Goal: Task Accomplishment & Management: Manage account settings

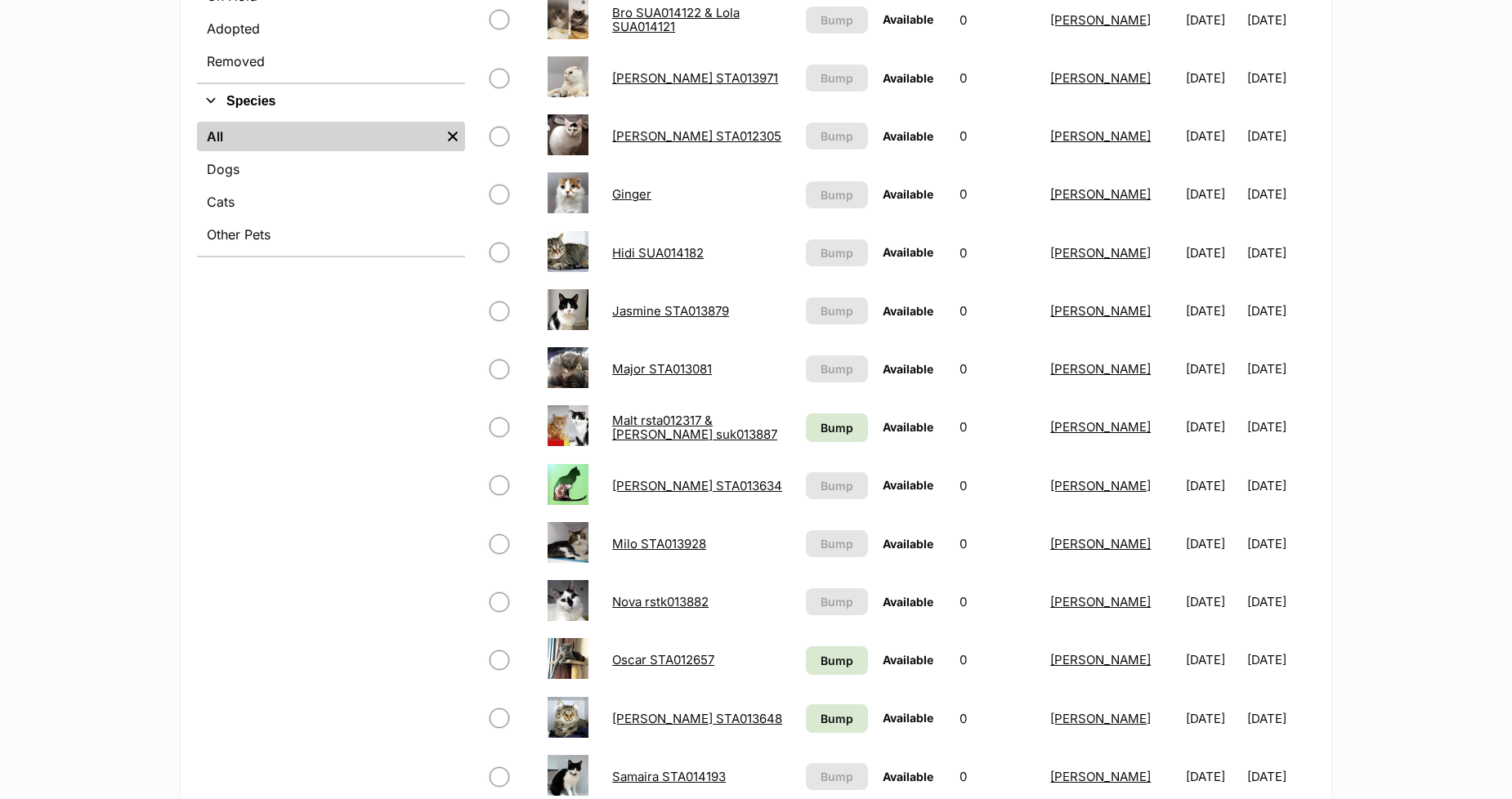
scroll to position [635, 0]
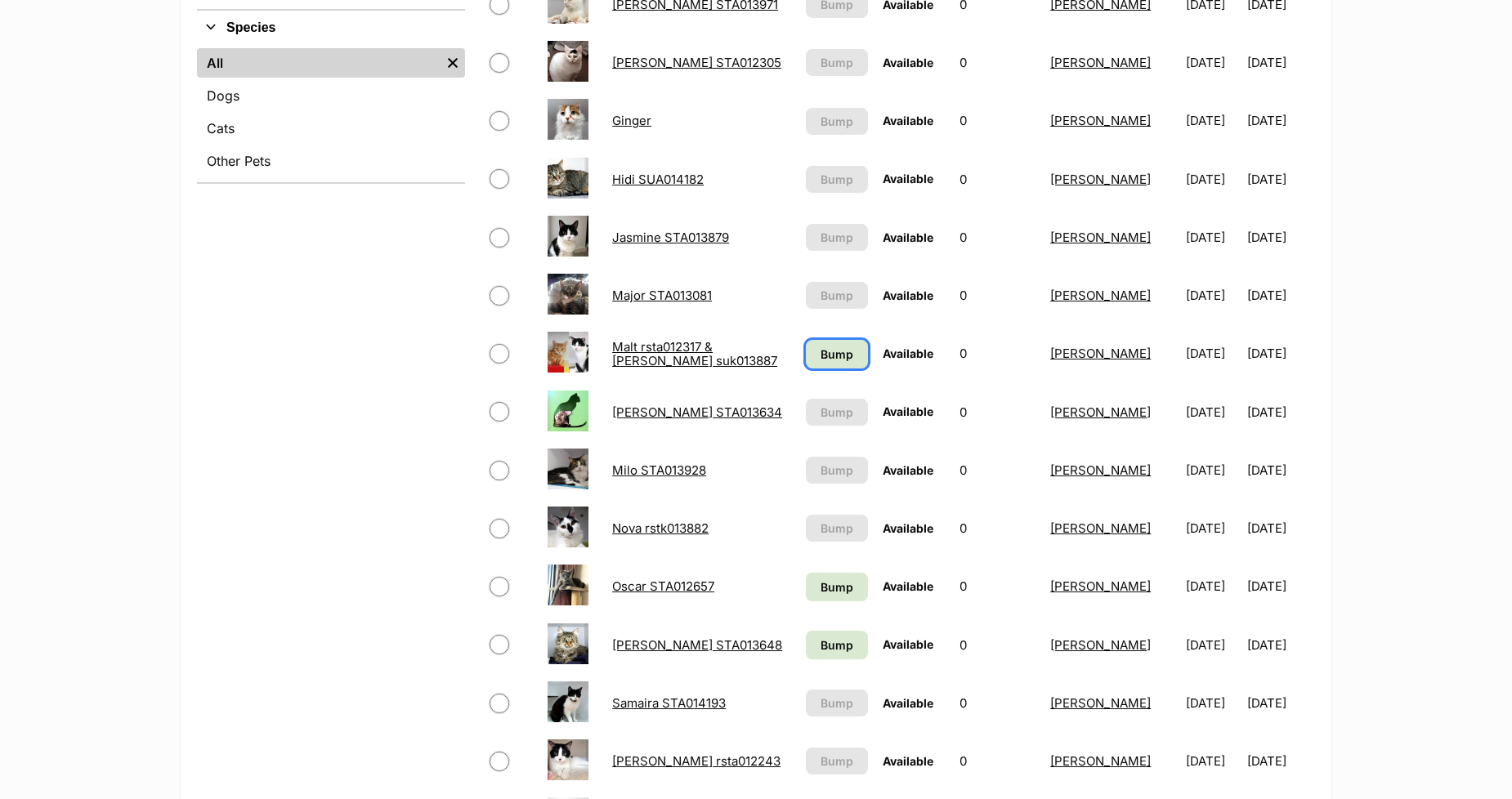
click at [825, 348] on span "Bump" at bounding box center [836, 354] width 33 height 17
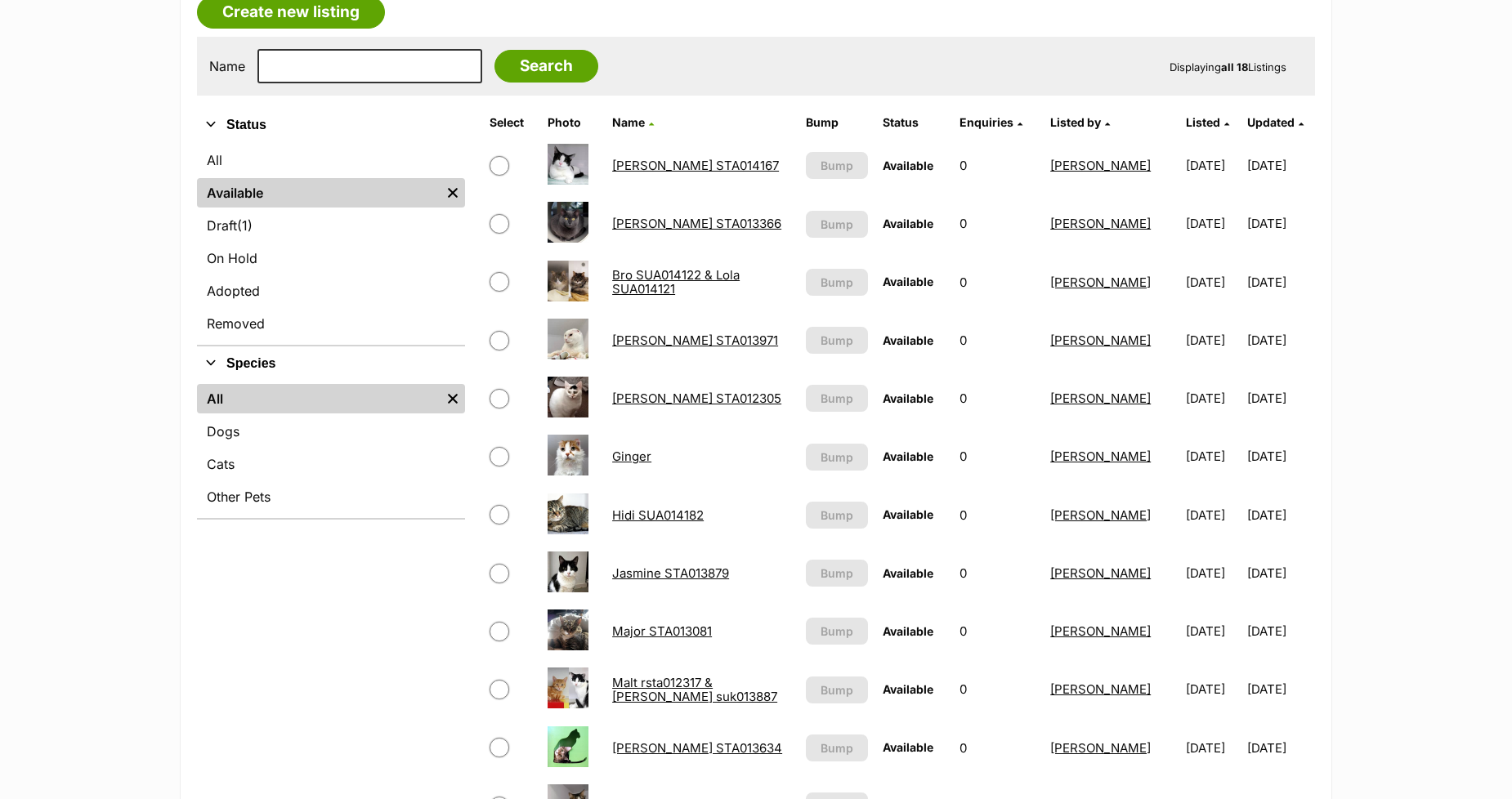
scroll to position [272, 0]
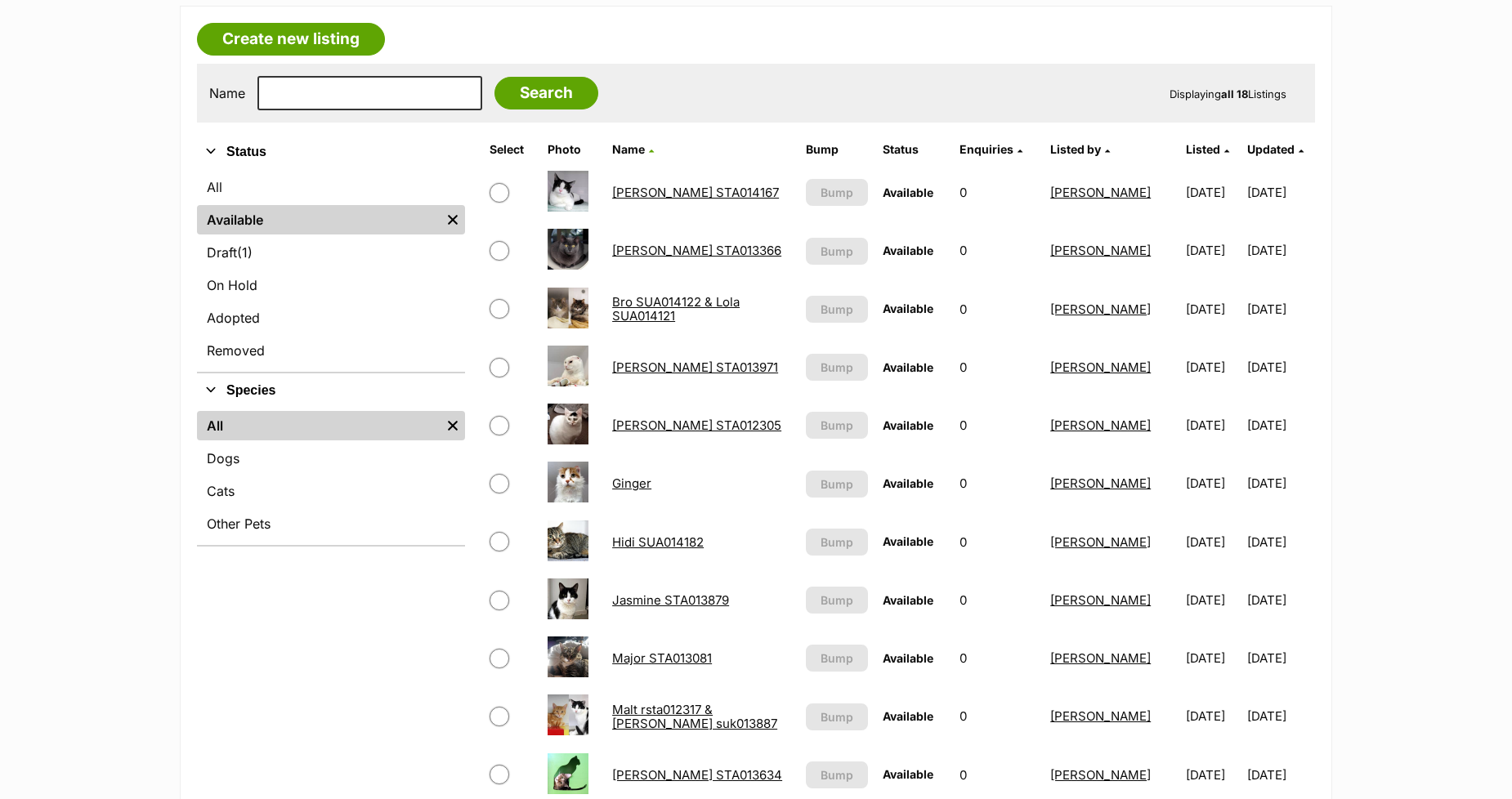
click at [642, 311] on link "Bro SUA014122 & Lola SUA014121" at bounding box center [676, 308] width 128 height 29
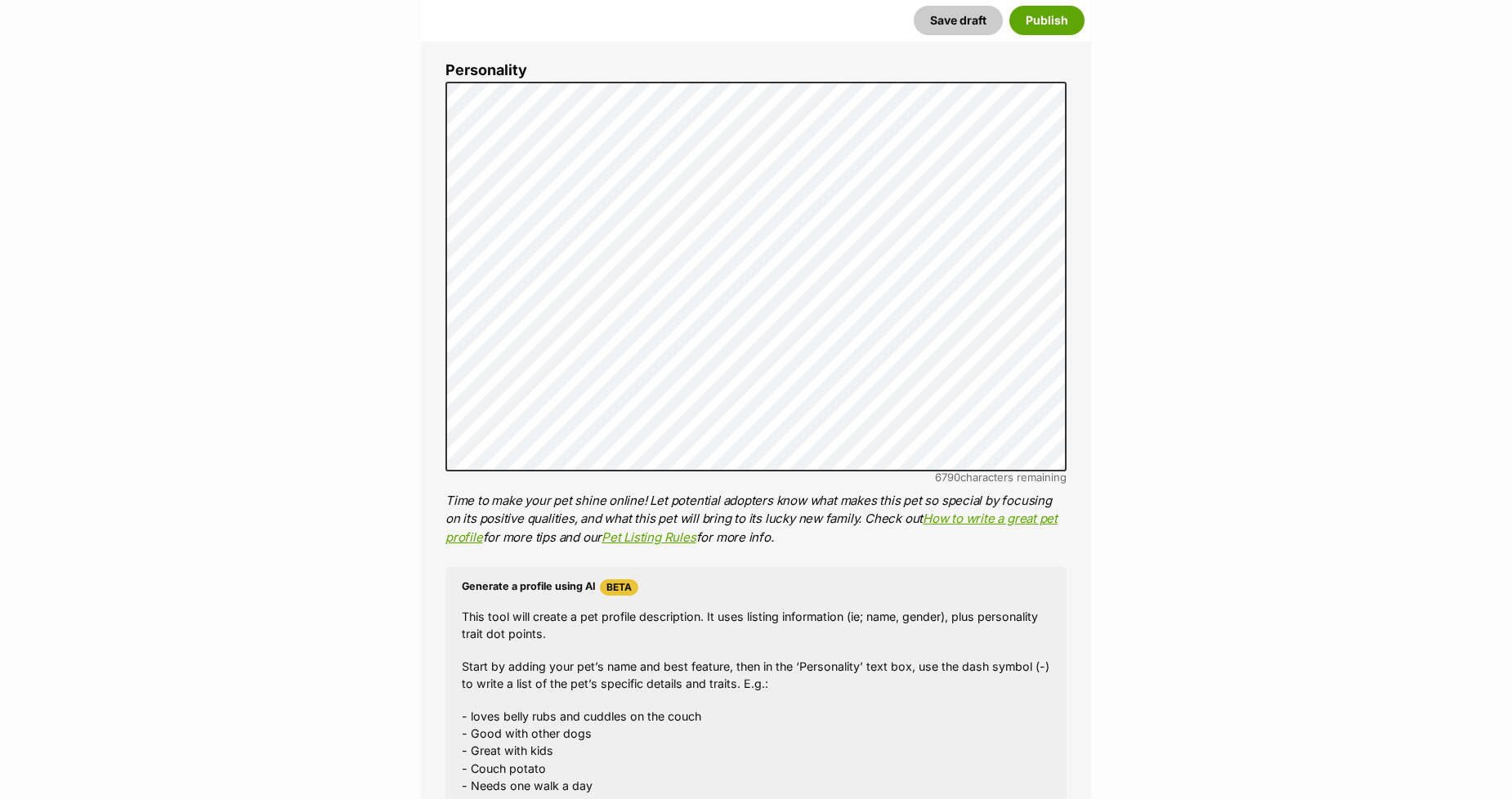
scroll to position [998, 0]
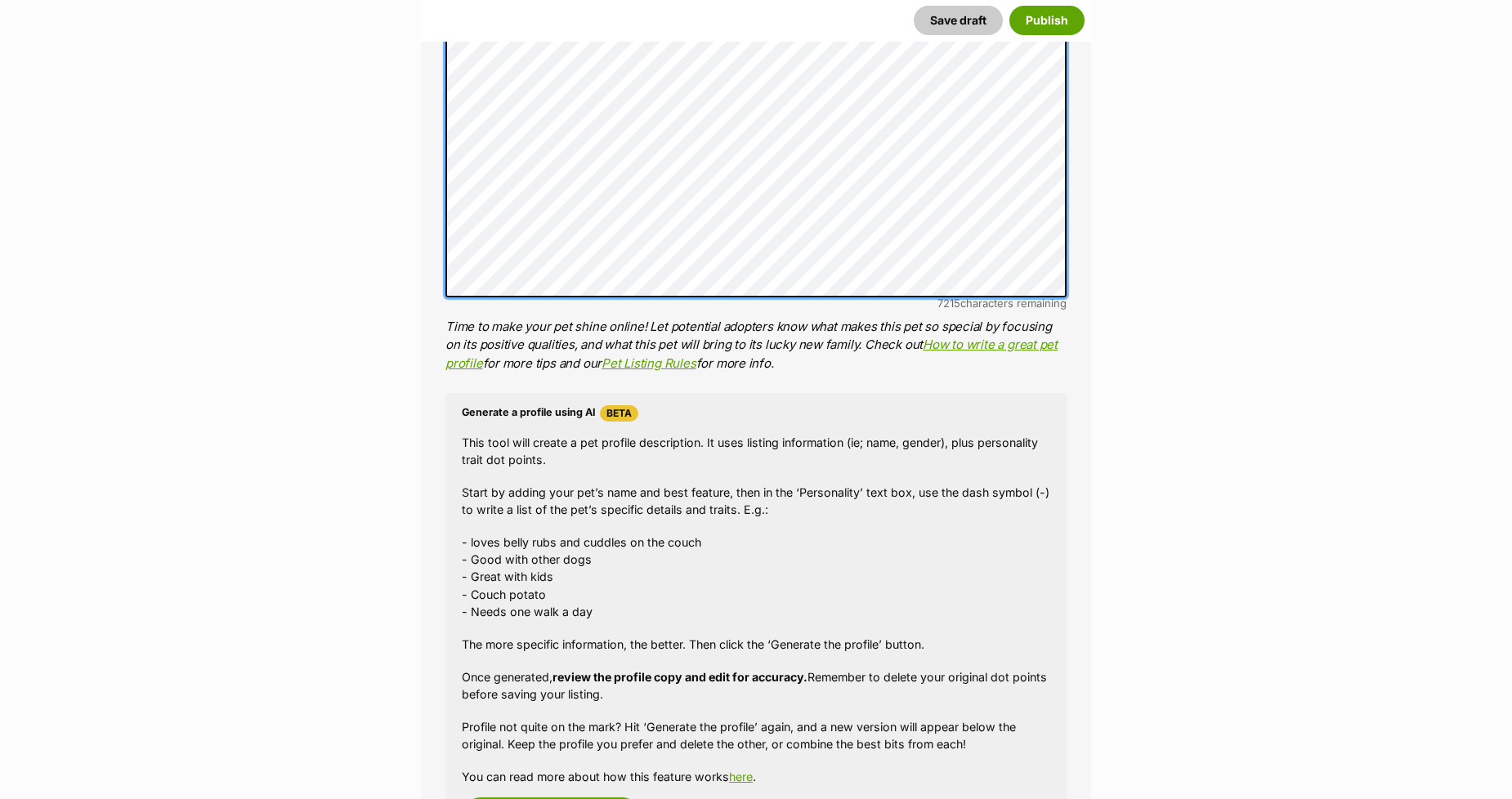
scroll to position [1180, 0]
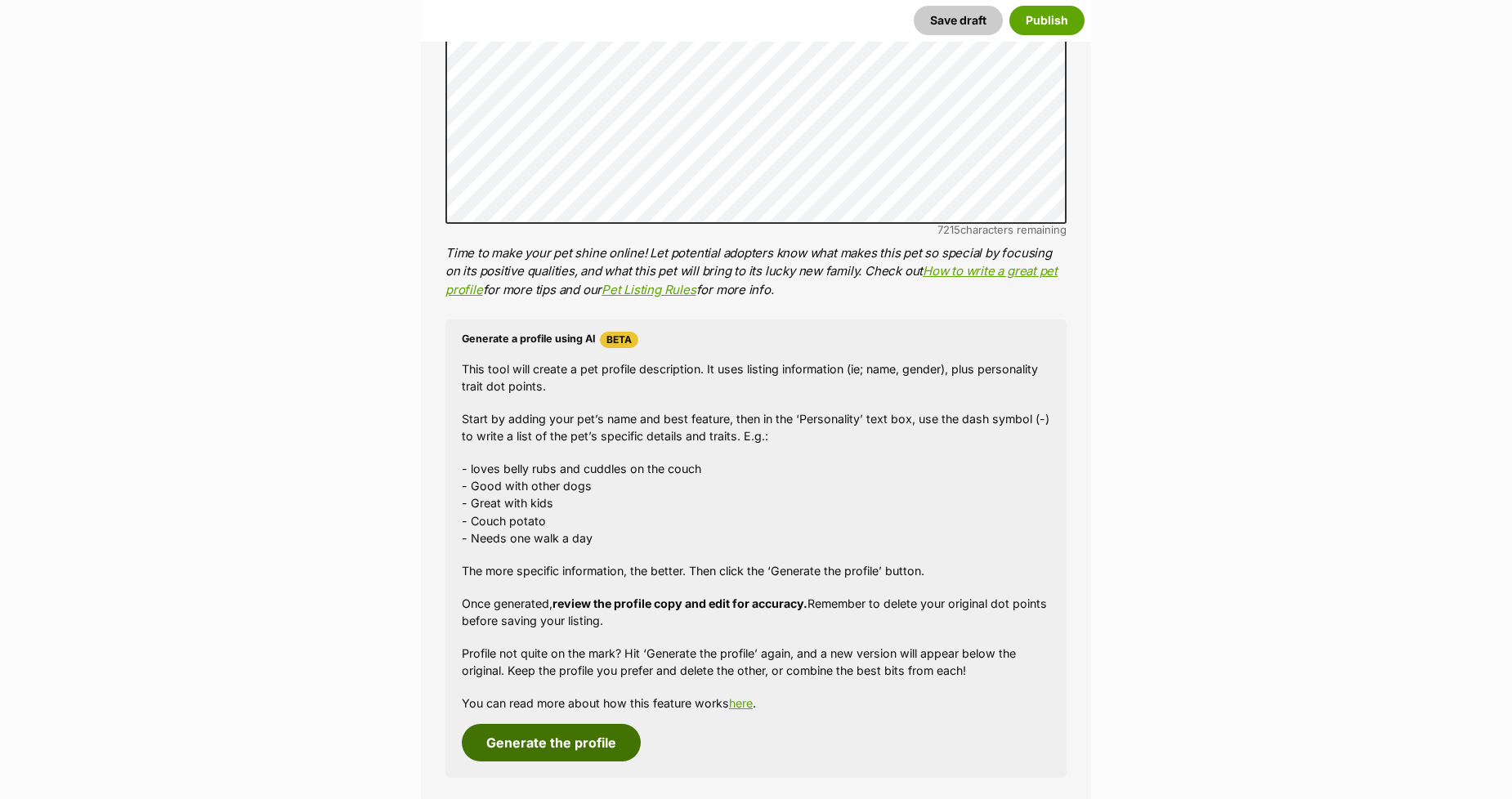
click at [477, 746] on button "Generate the profile" at bounding box center [551, 743] width 179 height 38
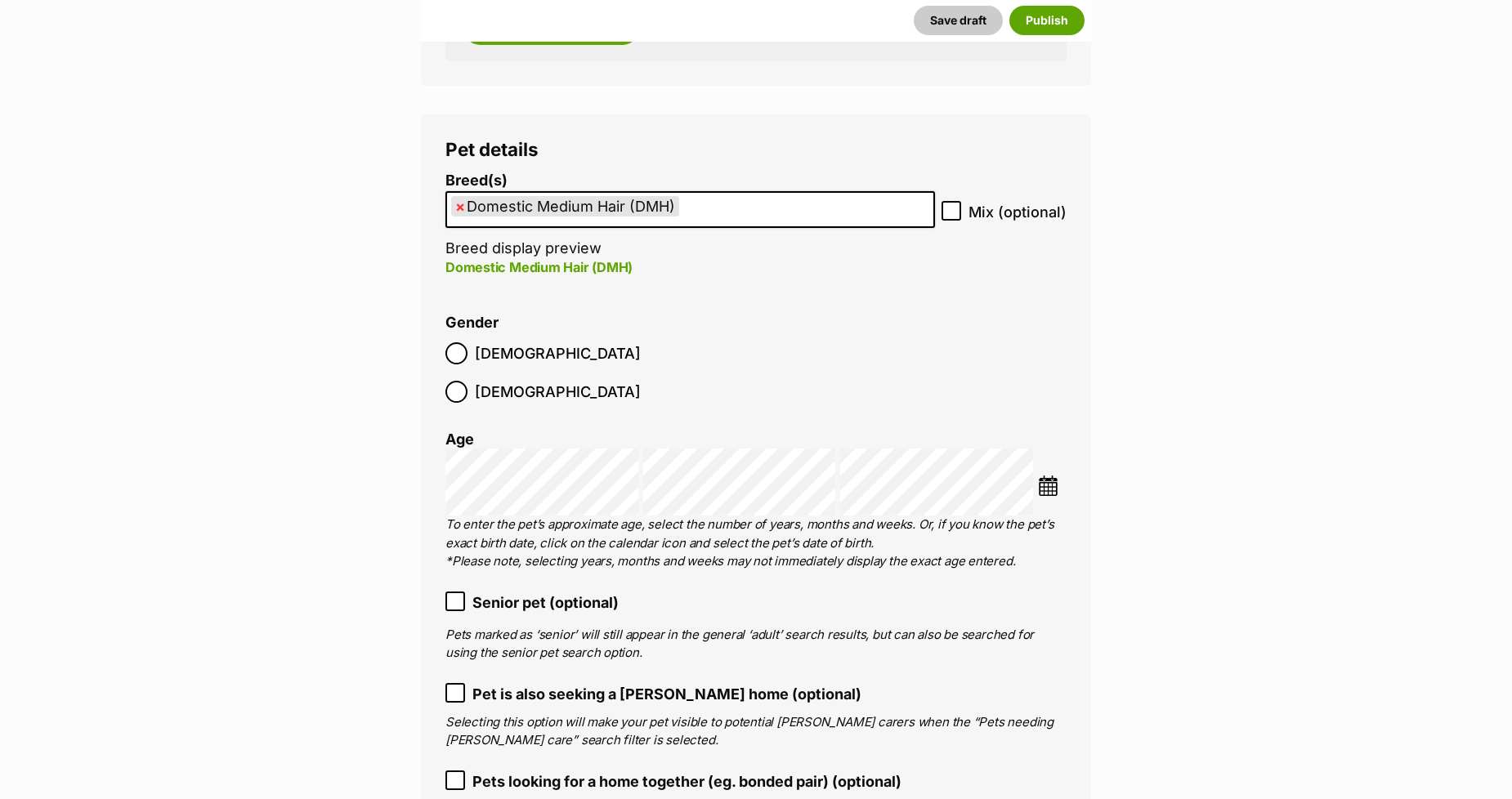
scroll to position [2278, 0]
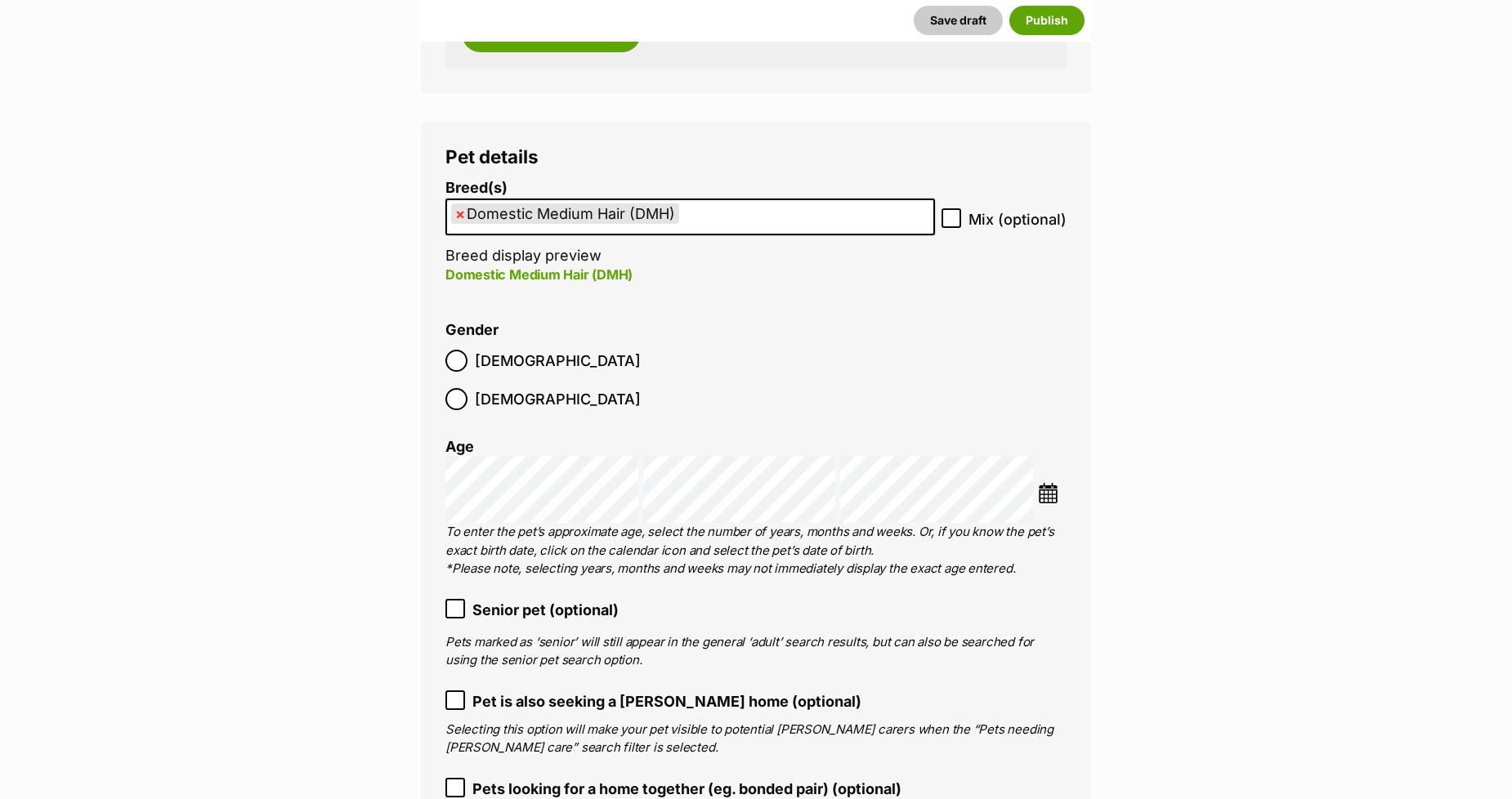
click at [461, 215] on span "×" at bounding box center [461, 213] width 10 height 20
select select
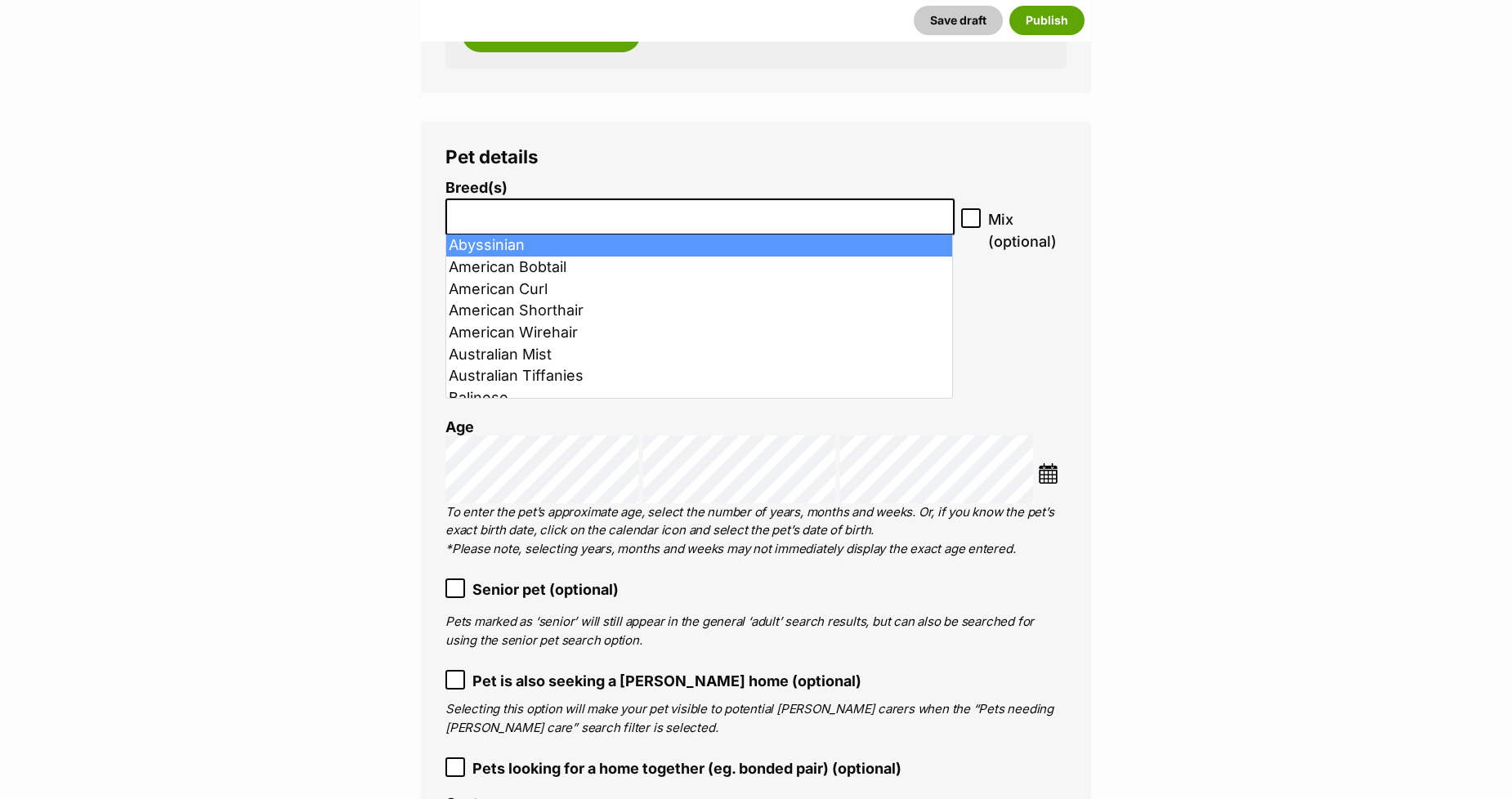
click at [461, 215] on input "search" at bounding box center [700, 213] width 498 height 17
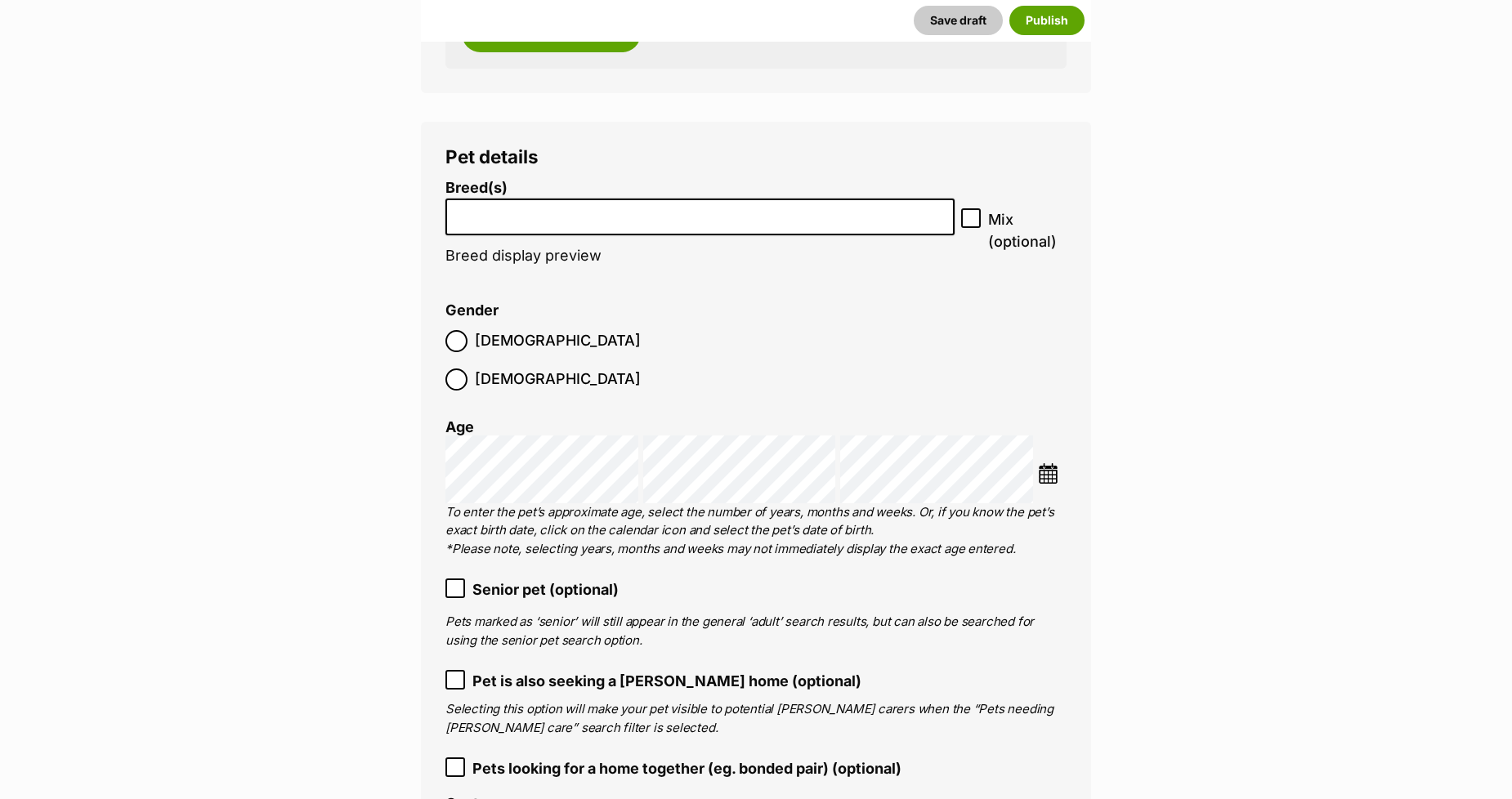
click at [461, 215] on input "search" at bounding box center [700, 213] width 498 height 17
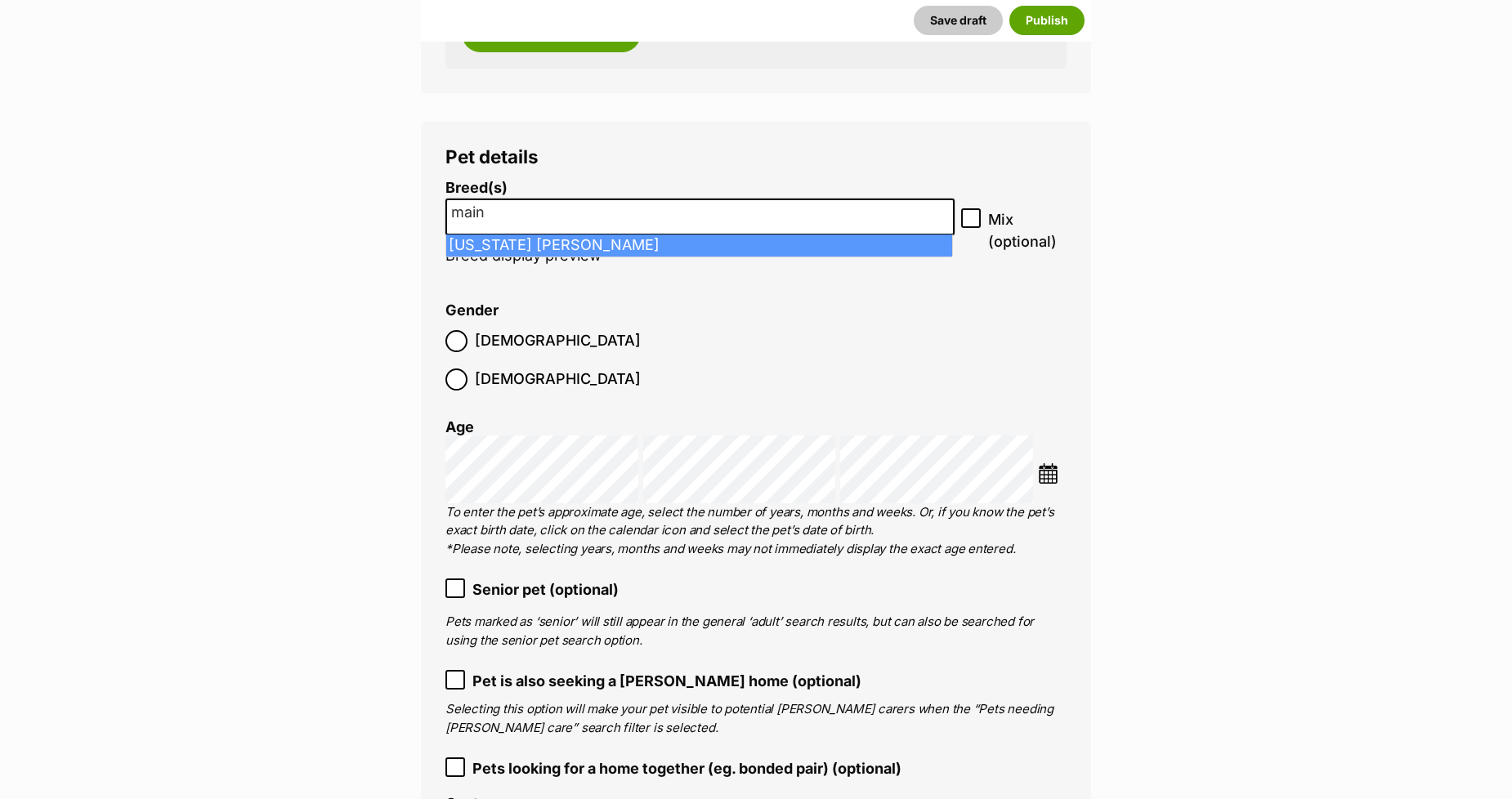
type input "main"
select select "253"
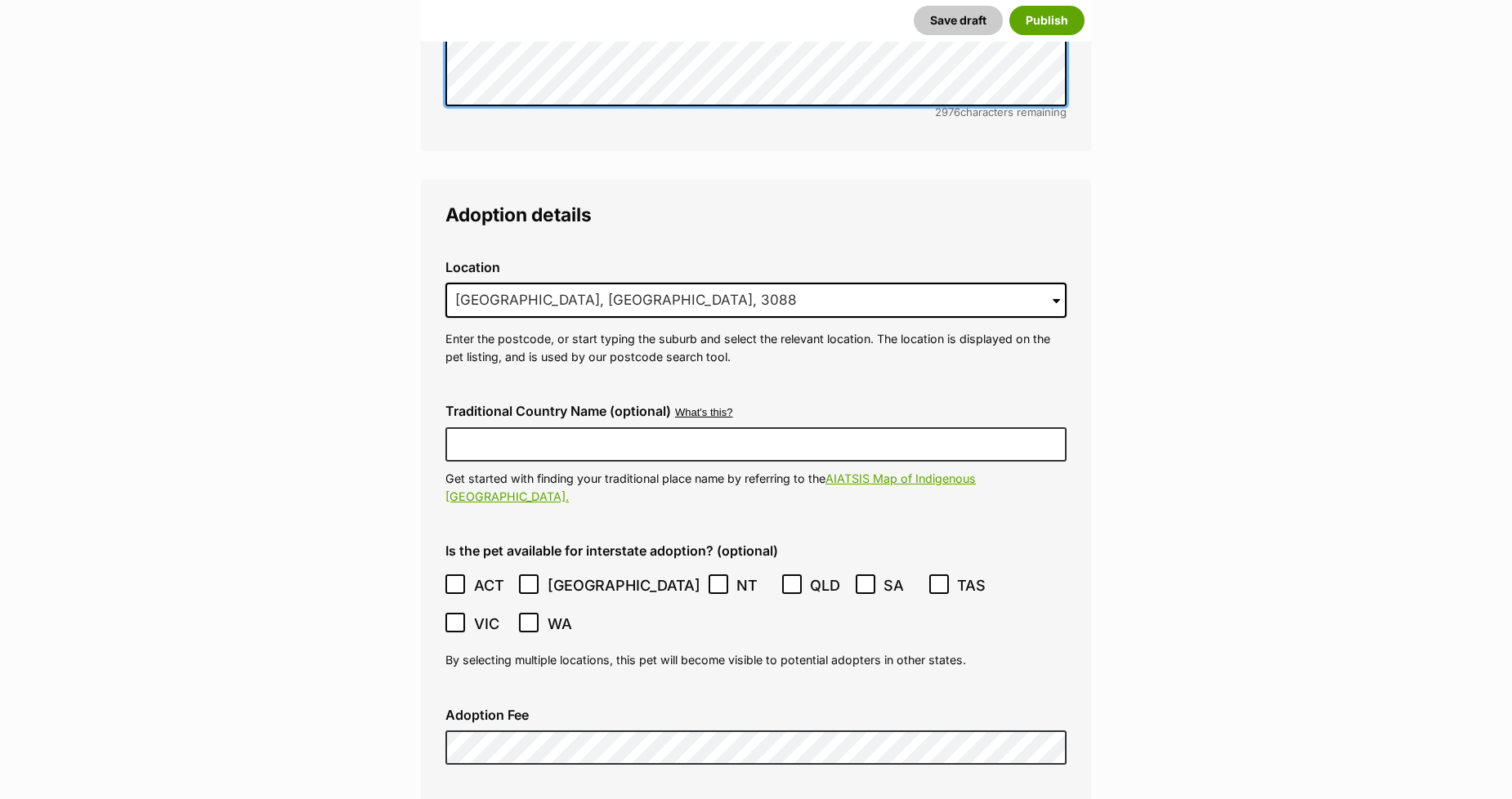
scroll to position [4276, 0]
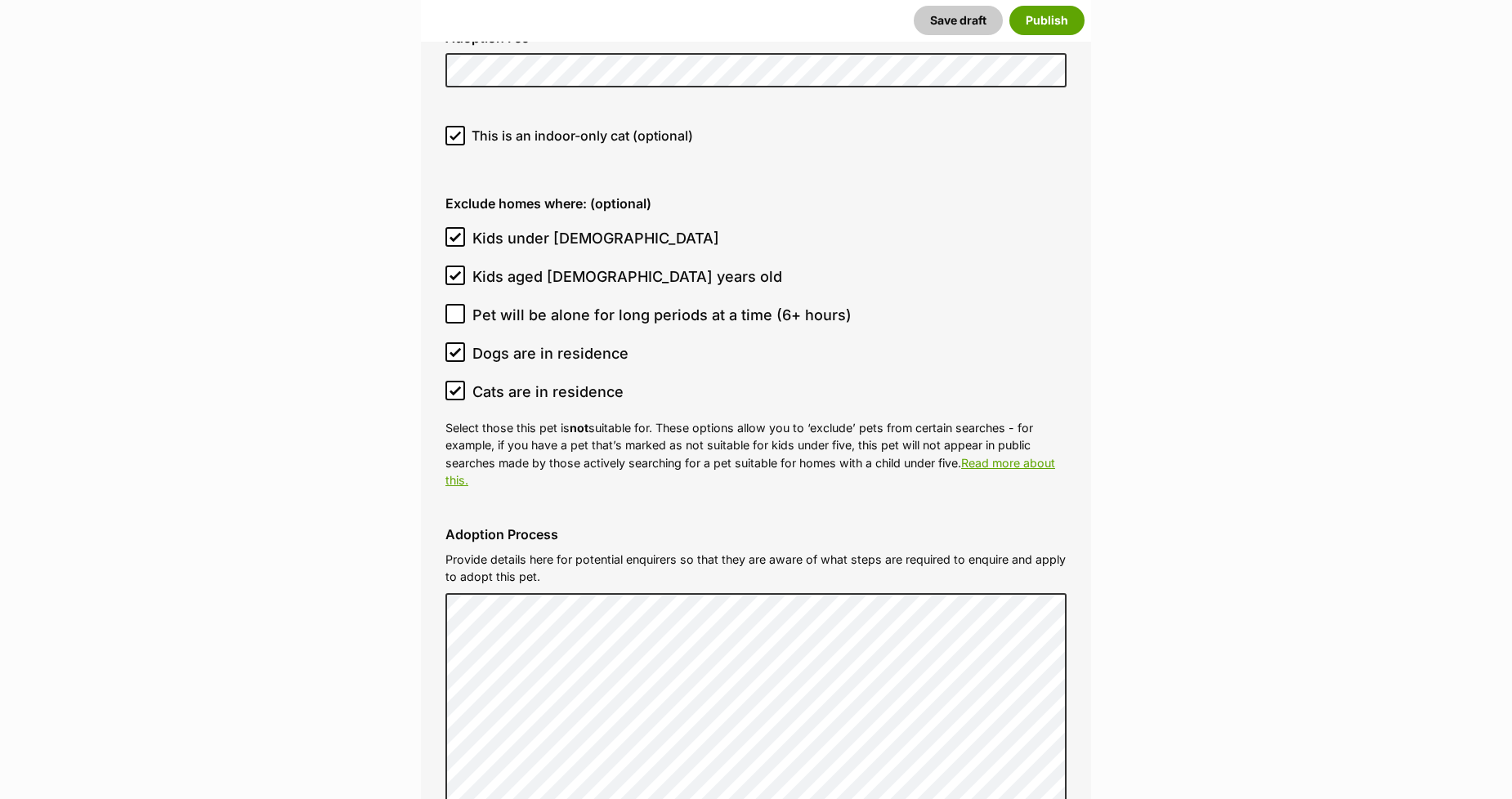
scroll to position [4911, 0]
click at [459, 308] on icon at bounding box center [456, 313] width 12 height 12
click at [459, 303] on input "Pet will be alone for long periods at a time (6+ hours)" at bounding box center [455, 313] width 19 height 19
checkbox input "true"
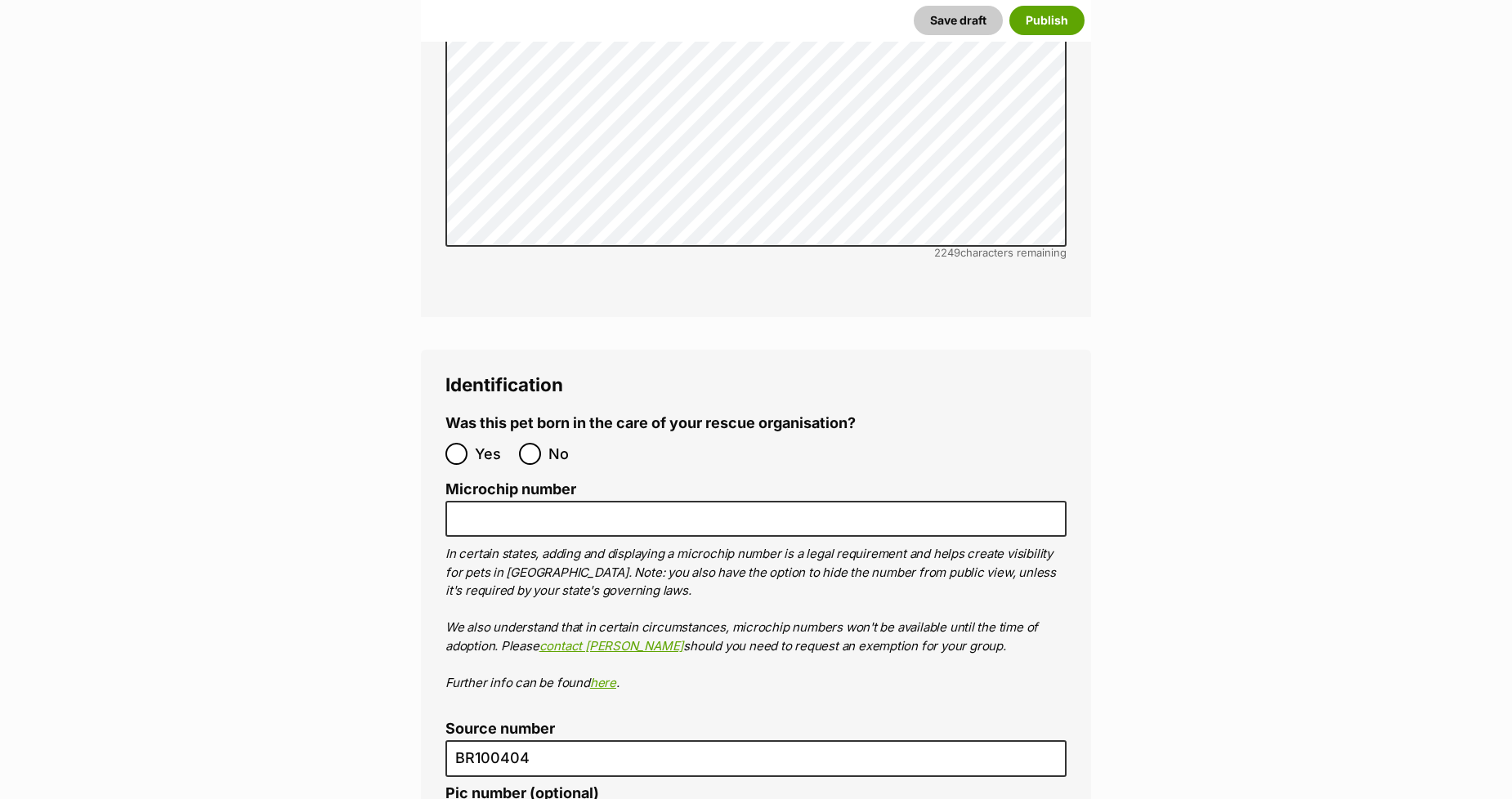
scroll to position [5818, 0]
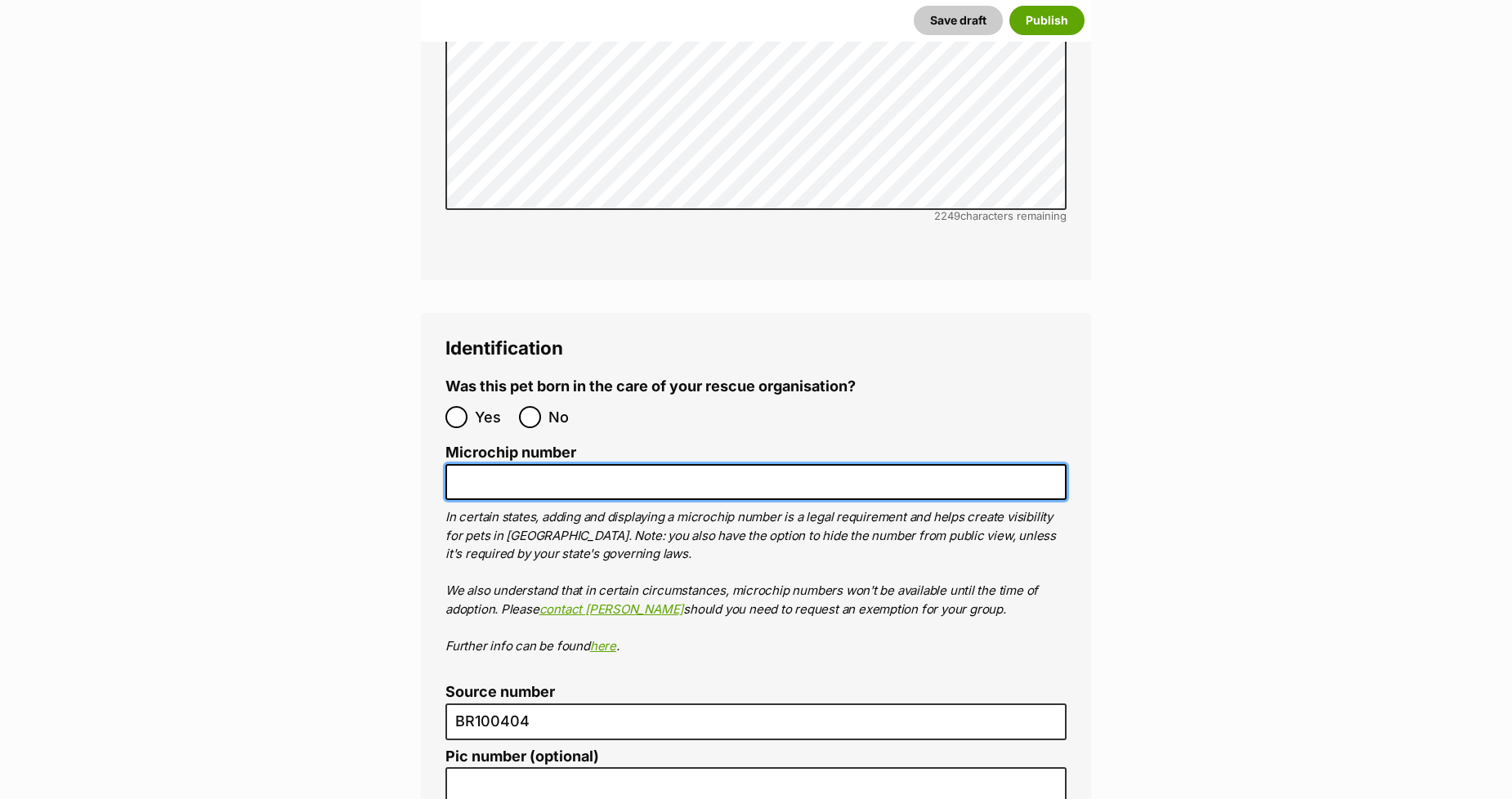
click at [518, 464] on input "Microchip number" at bounding box center [756, 482] width 621 height 37
paste input "900032002989731"
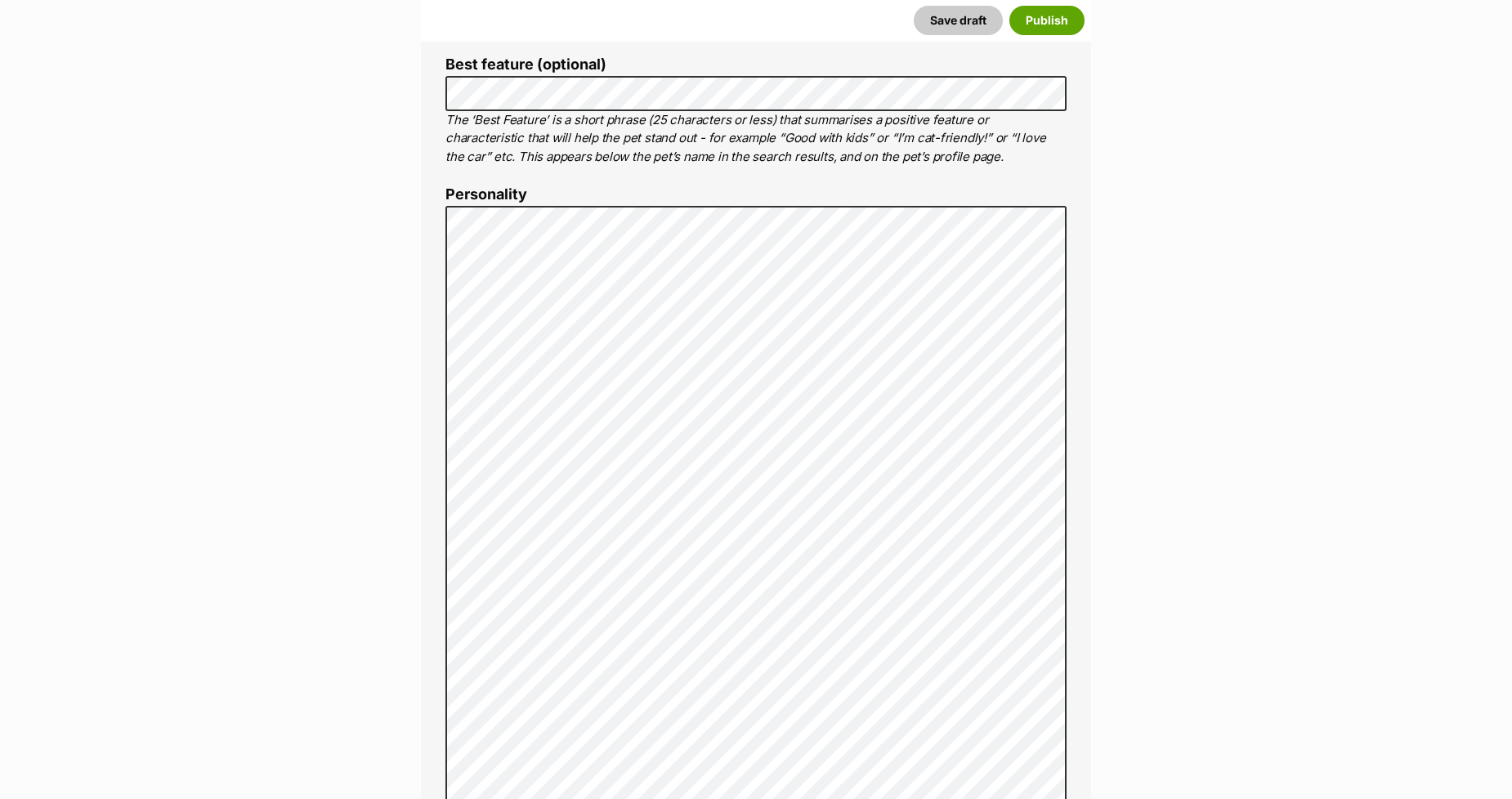
scroll to position [826, 0]
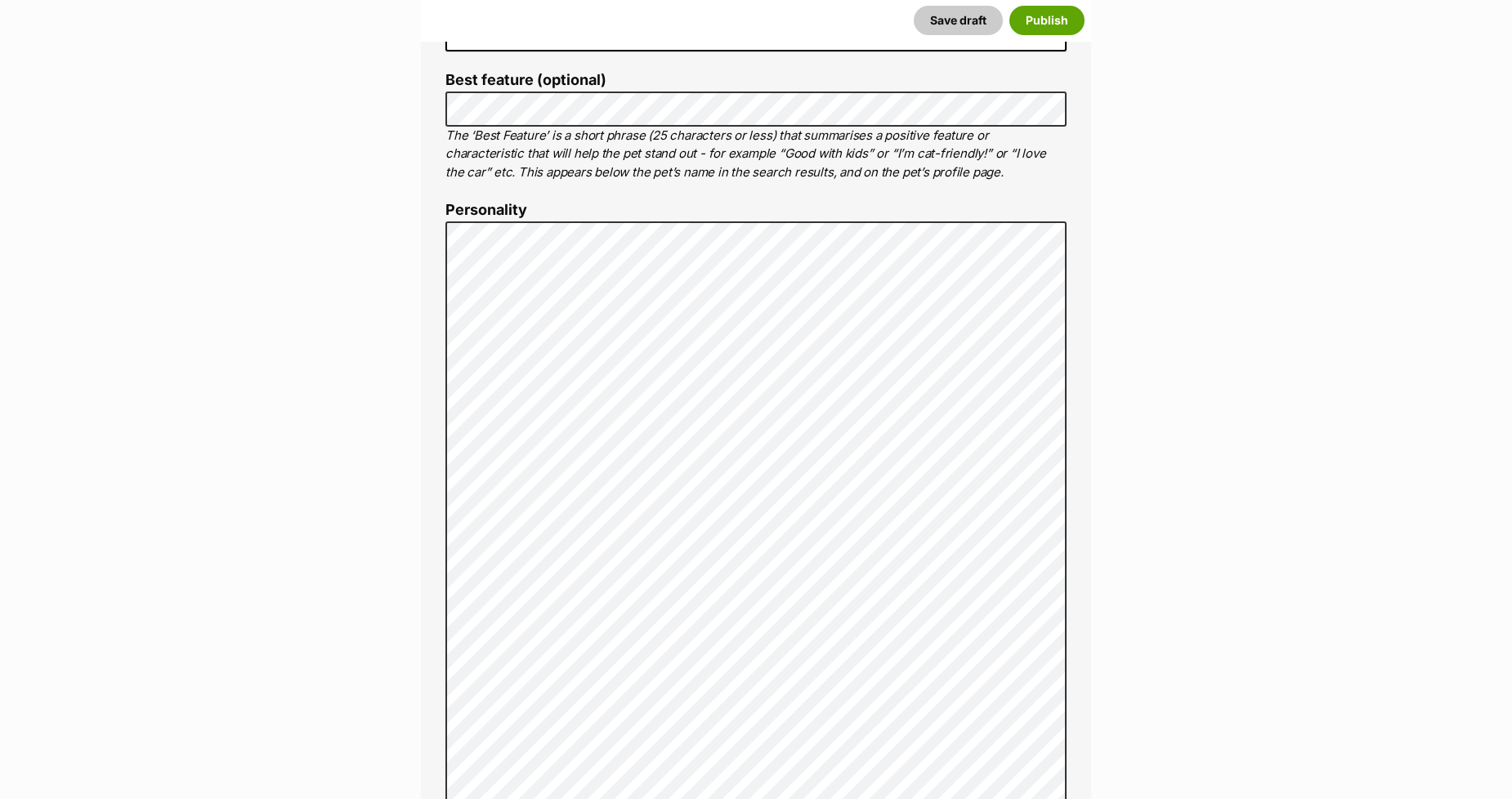
type input "900032002989731"
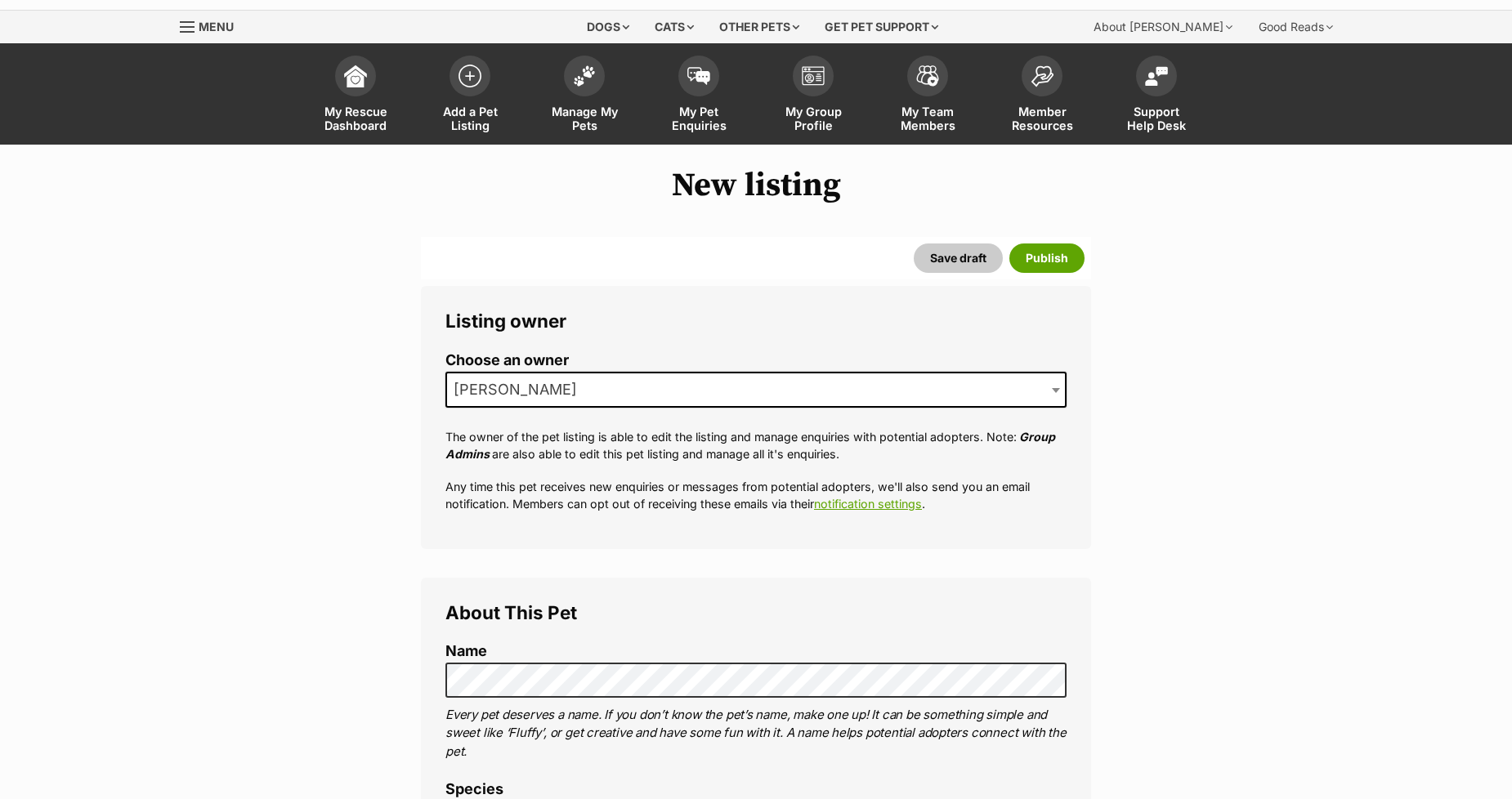
scroll to position [0, 0]
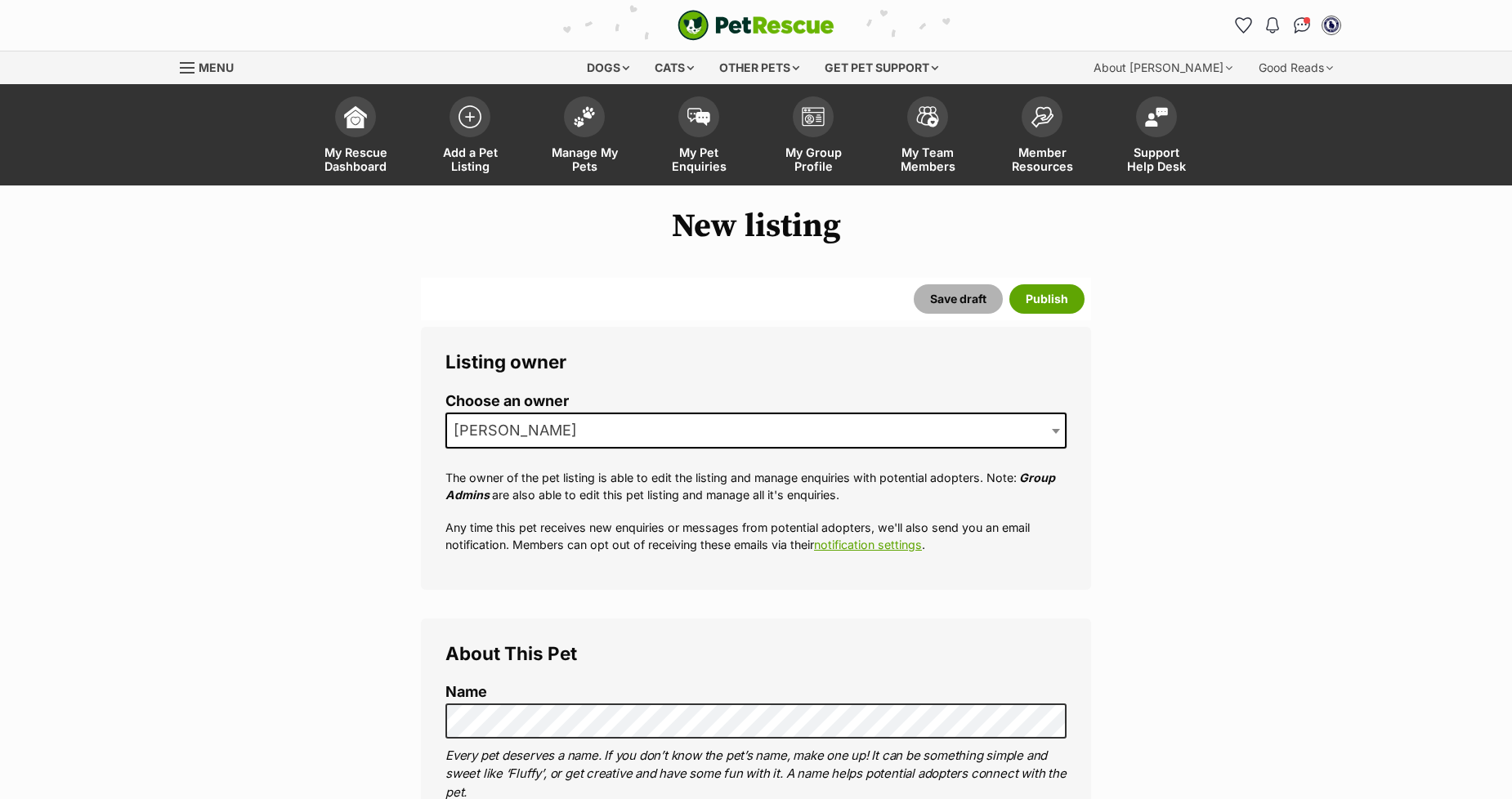
click at [934, 300] on button "Save draft" at bounding box center [958, 298] width 89 height 29
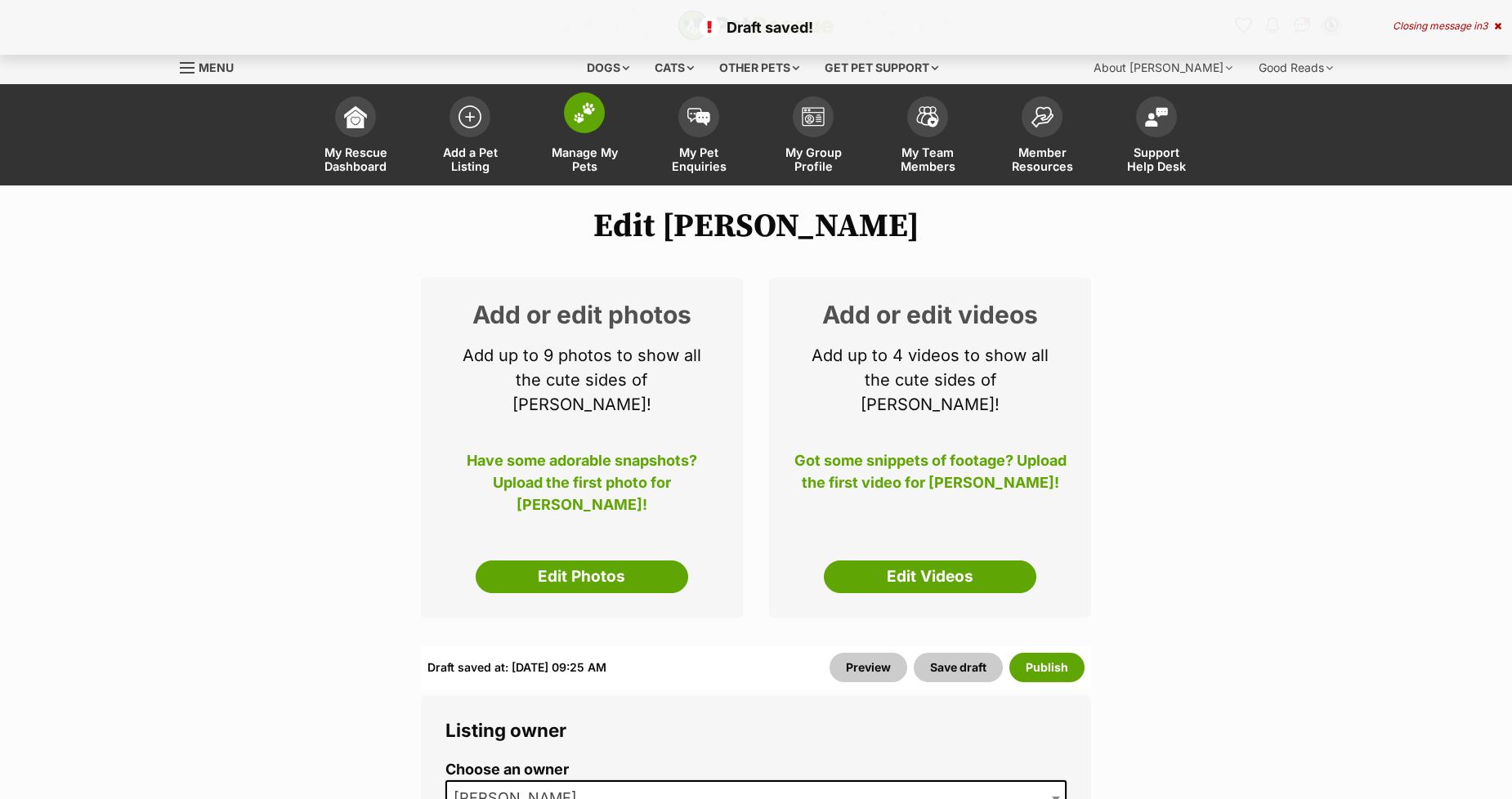
click at [577, 111] on img at bounding box center [584, 113] width 23 height 21
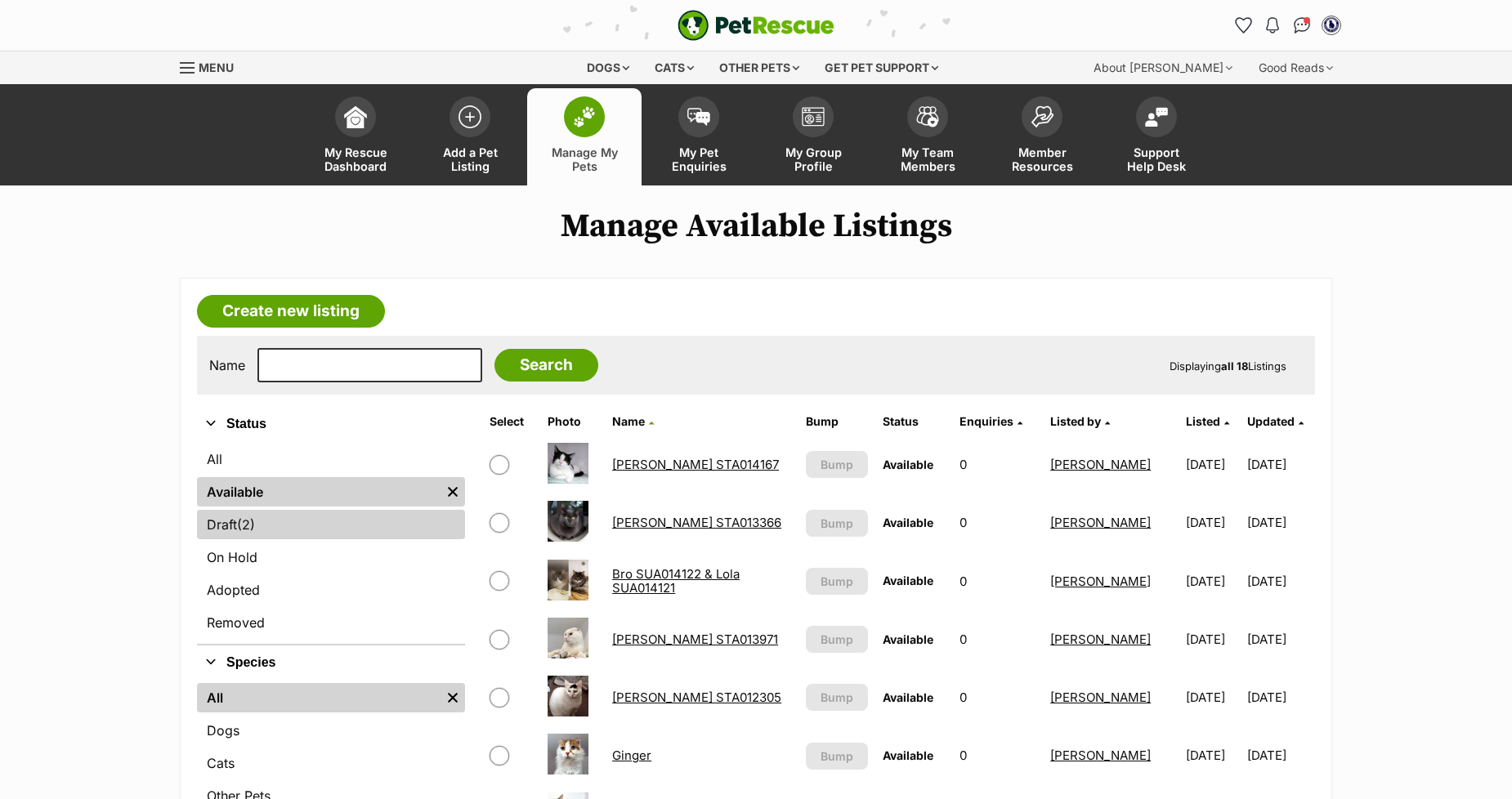
click at [225, 523] on link "Draft (2) Items" at bounding box center [330, 524] width 268 height 29
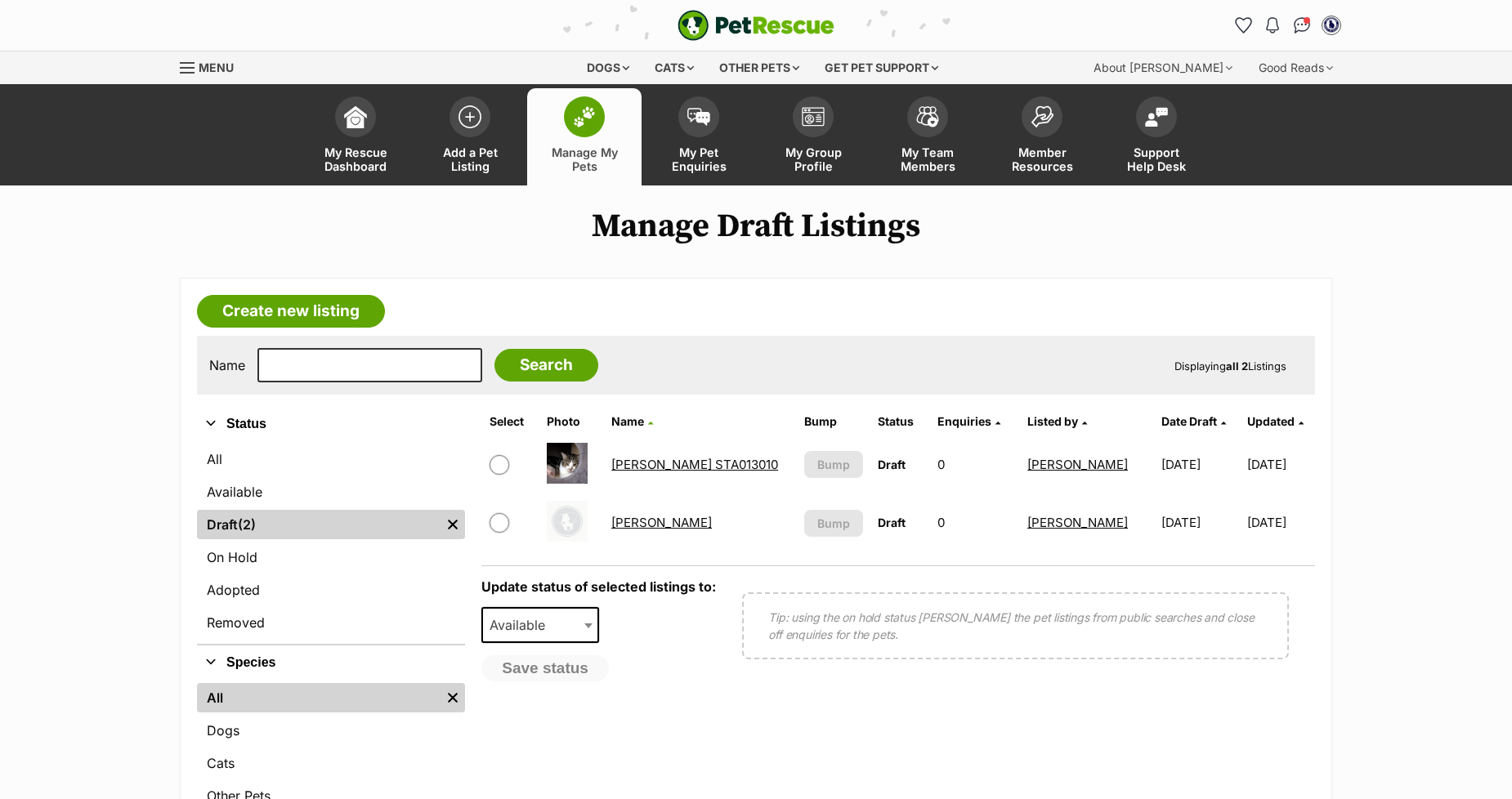
click at [632, 521] on link "[PERSON_NAME]" at bounding box center [661, 523] width 101 height 15
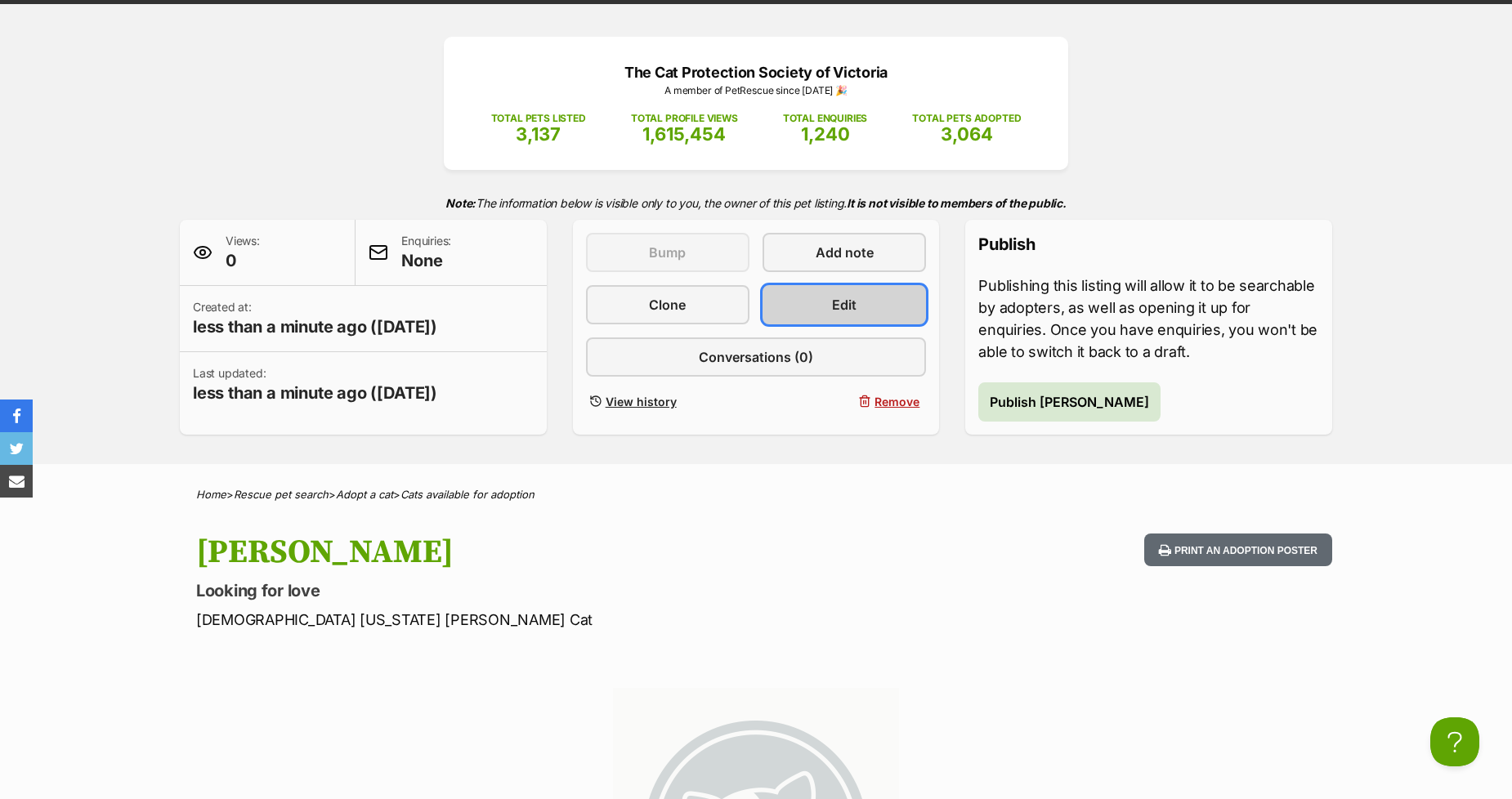
click at [827, 313] on link "Edit" at bounding box center [844, 304] width 163 height 39
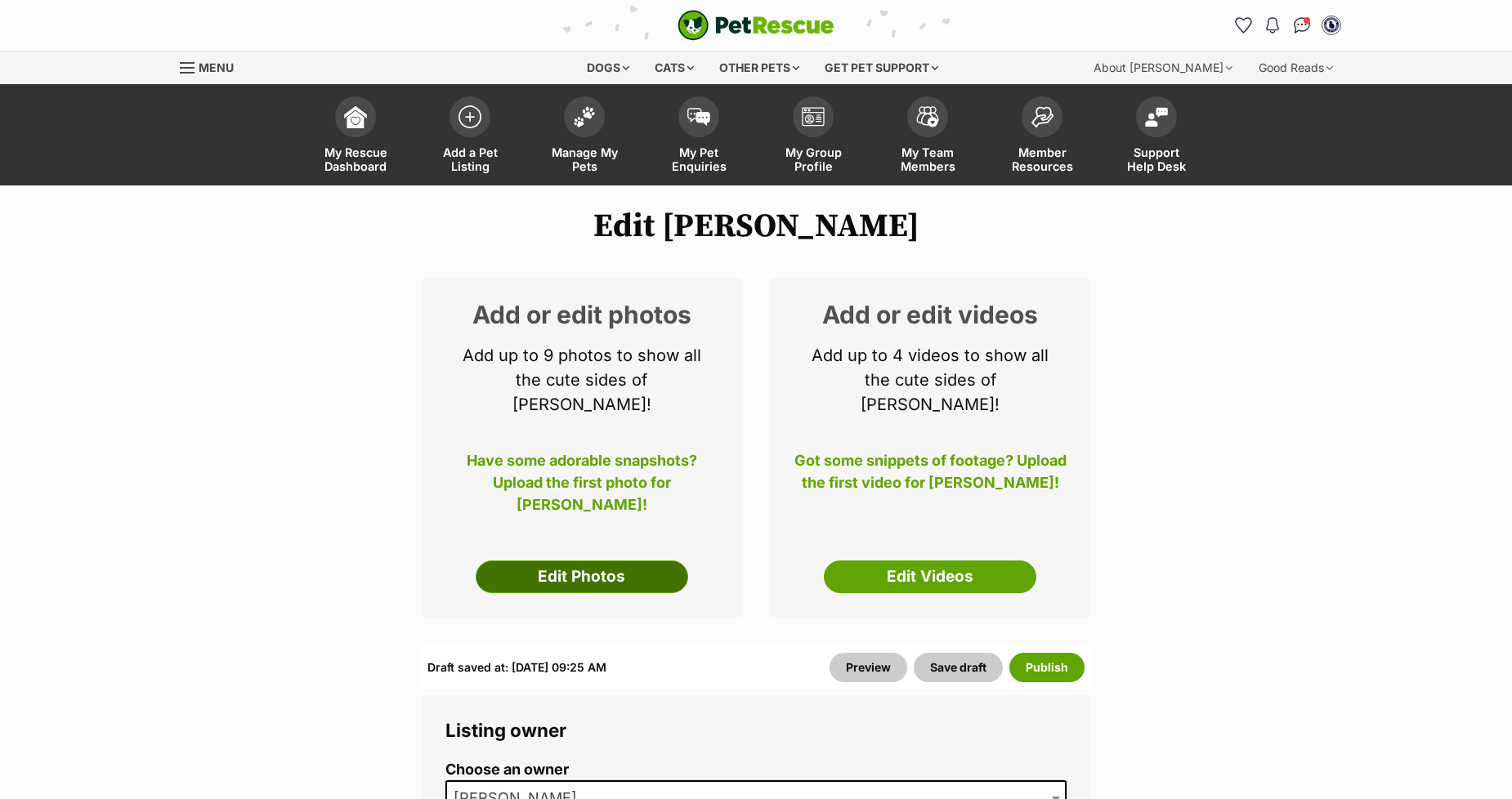
click at [548, 560] on link "Edit Photos" at bounding box center [582, 576] width 213 height 33
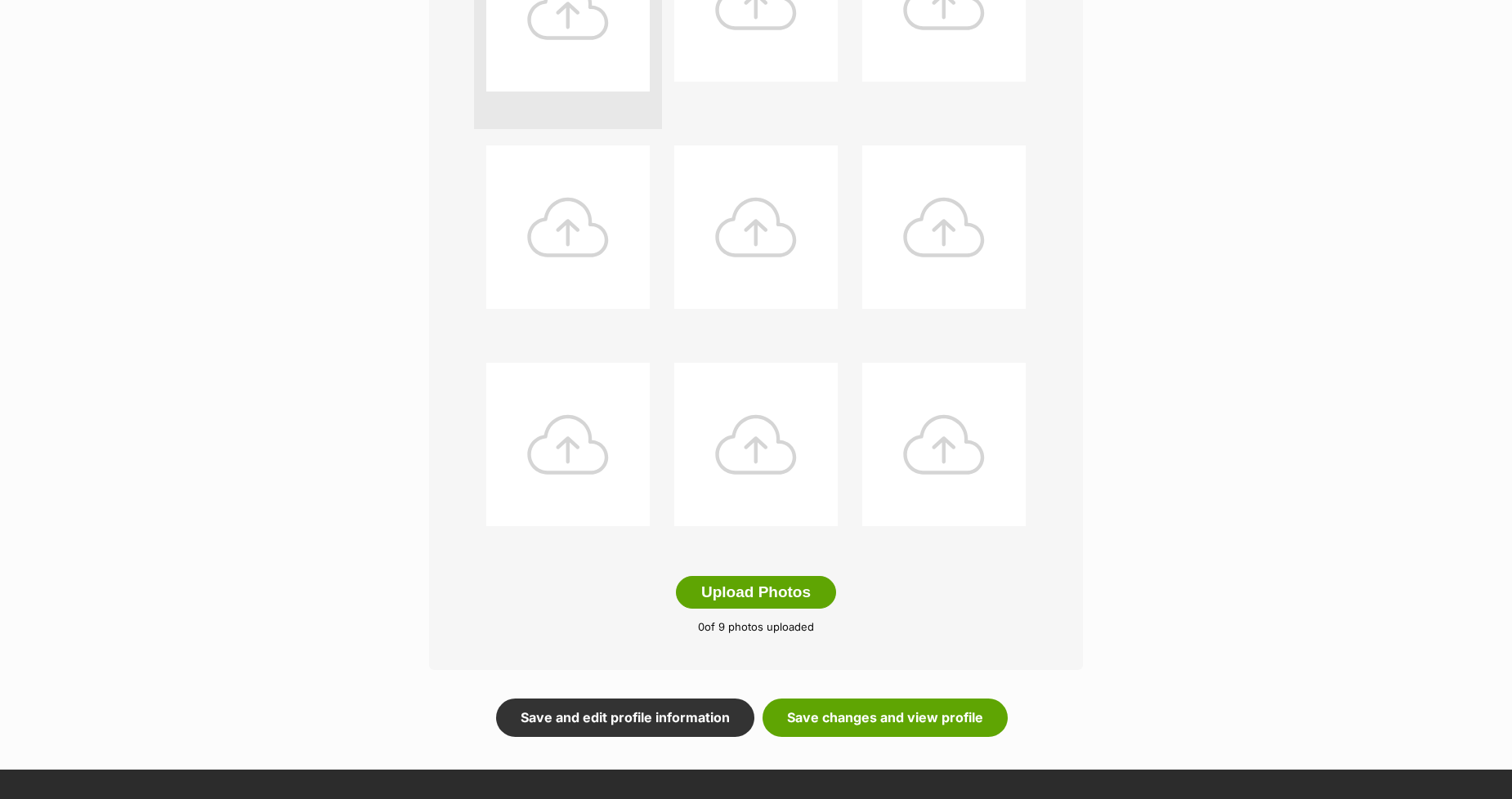
scroll to position [544, 0]
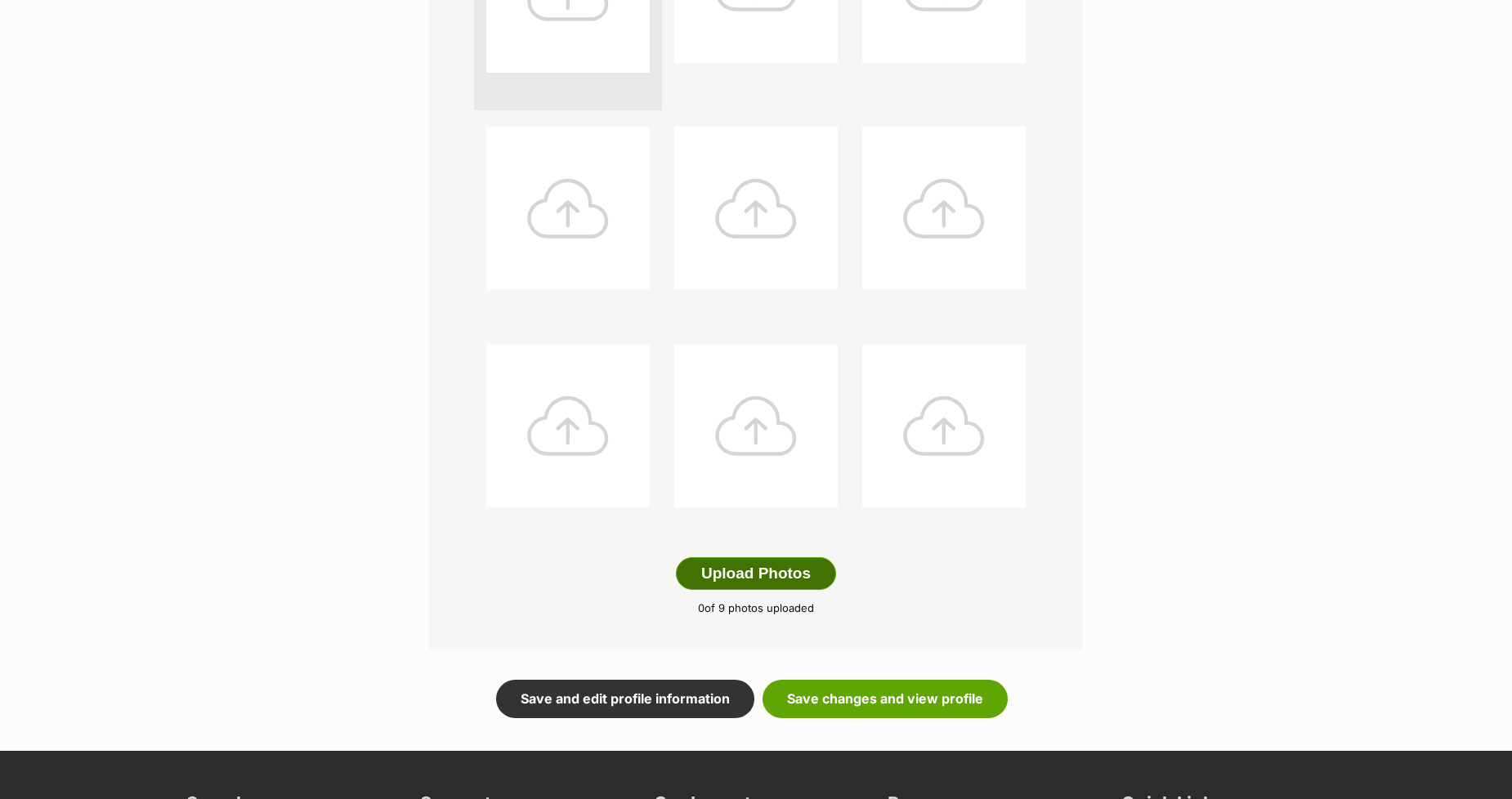
click at [732, 581] on button "Upload Photos" at bounding box center [756, 573] width 161 height 33
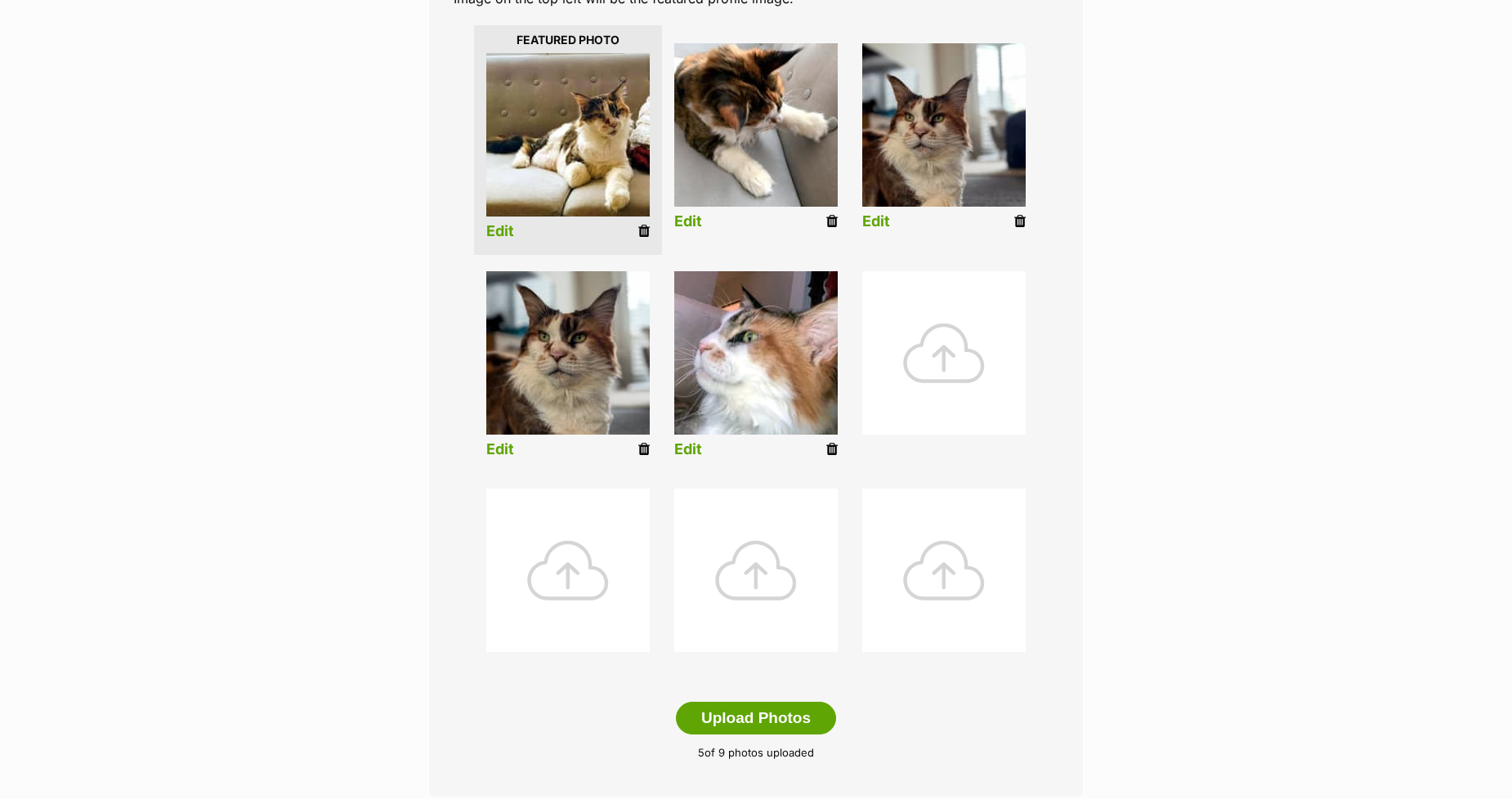
scroll to position [455, 0]
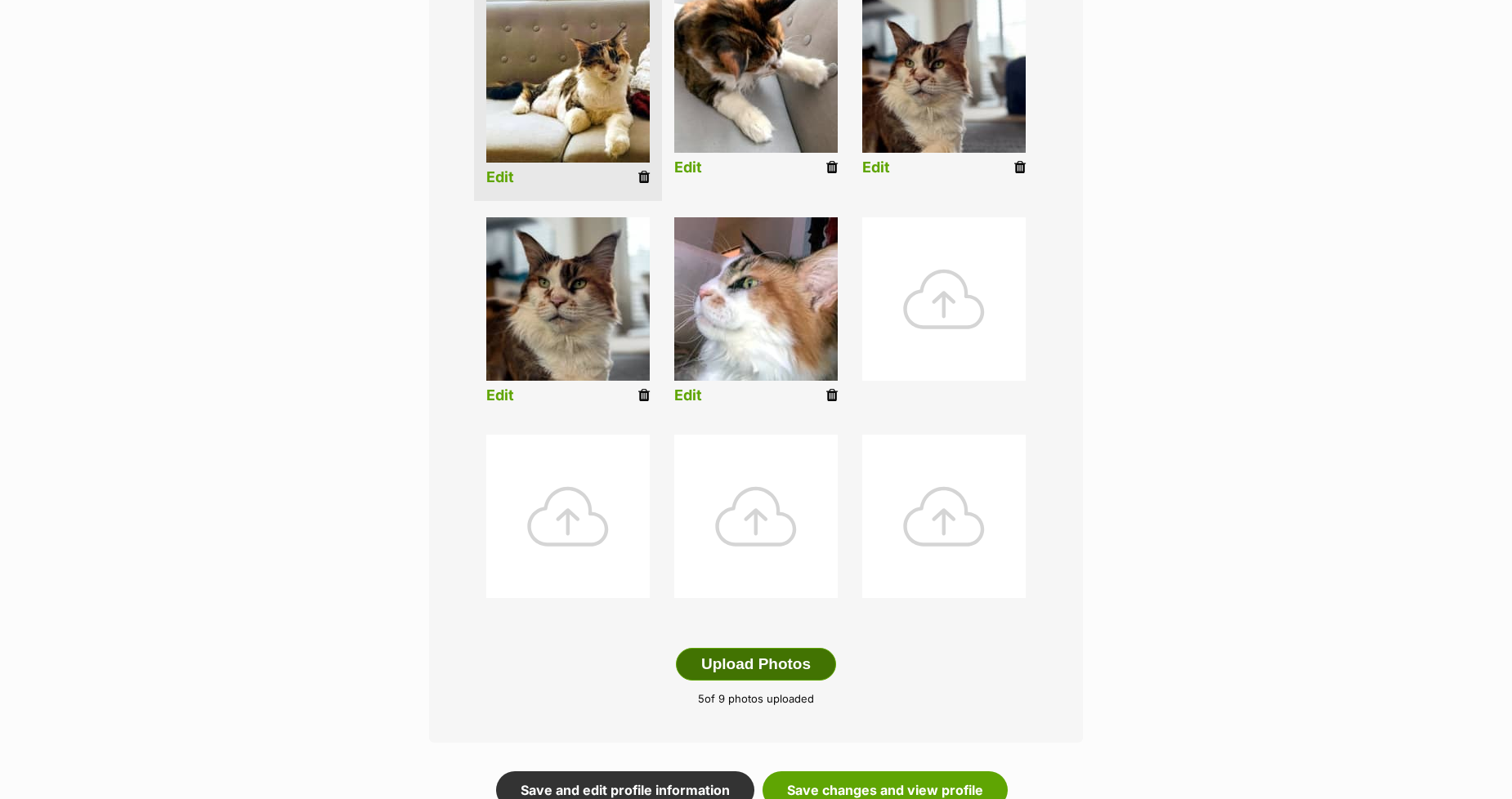
click at [750, 655] on button "Upload Photos" at bounding box center [756, 664] width 161 height 33
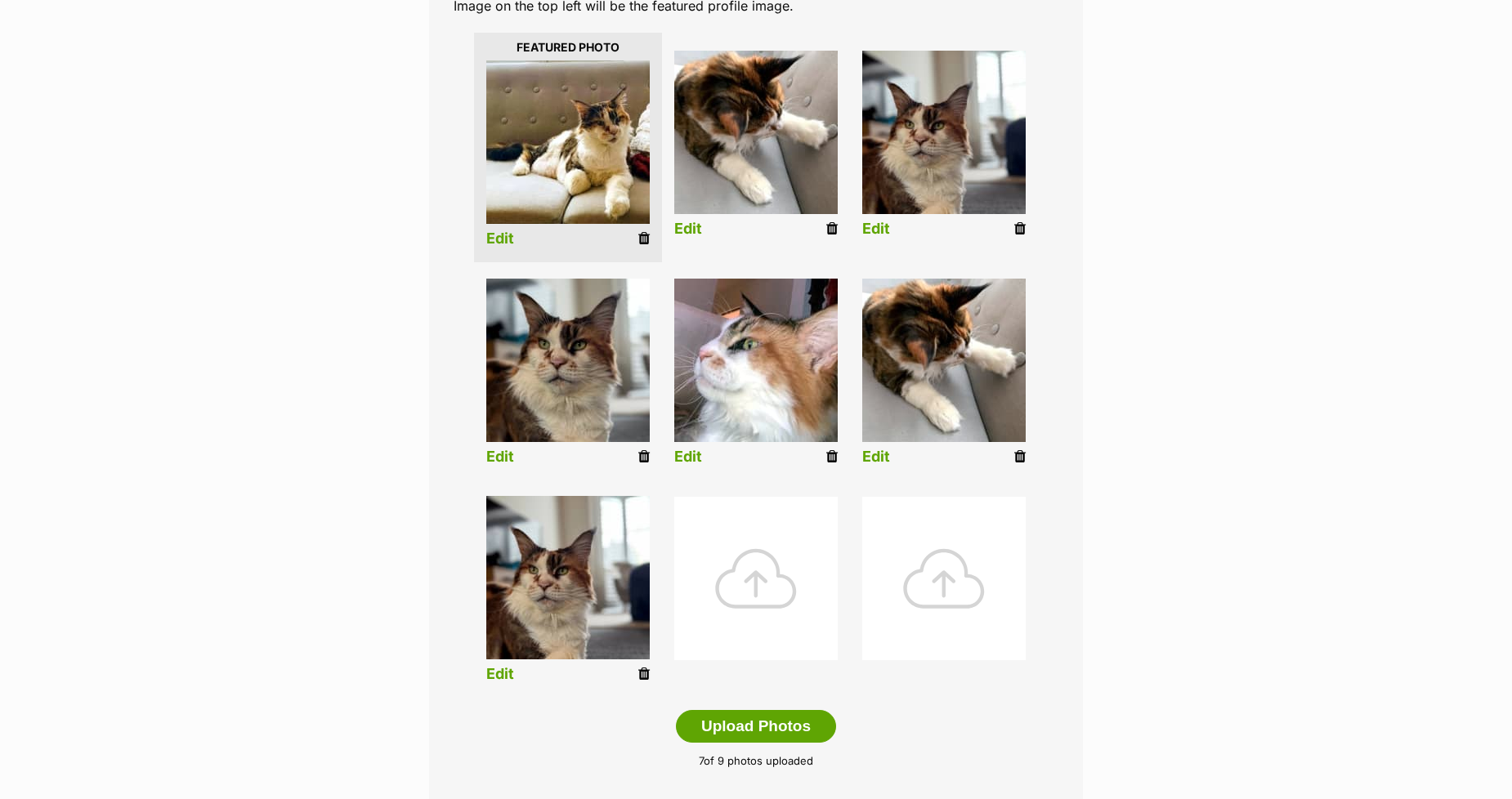
scroll to position [364, 0]
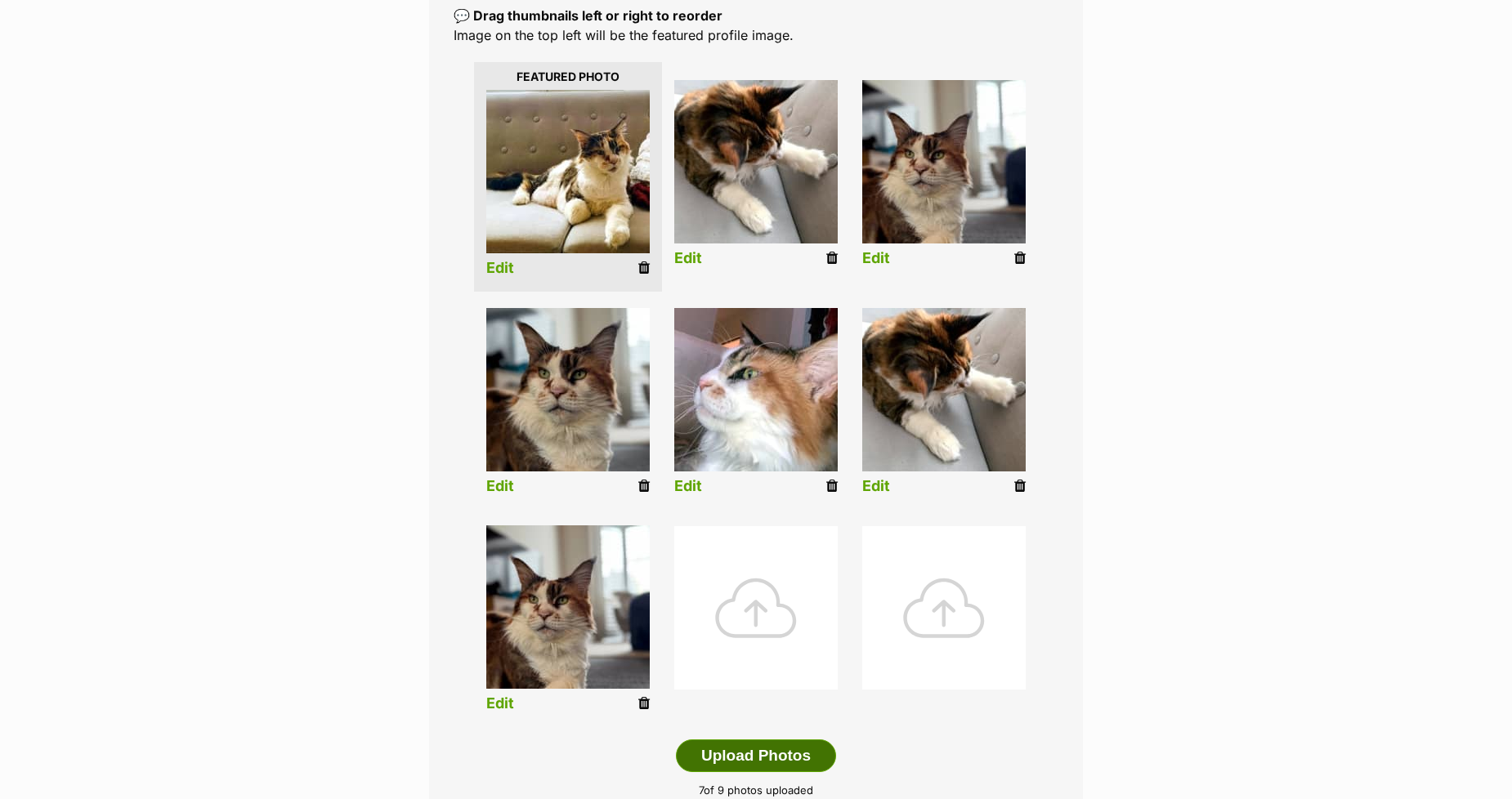
click at [744, 752] on button "Upload Photos" at bounding box center [756, 755] width 161 height 33
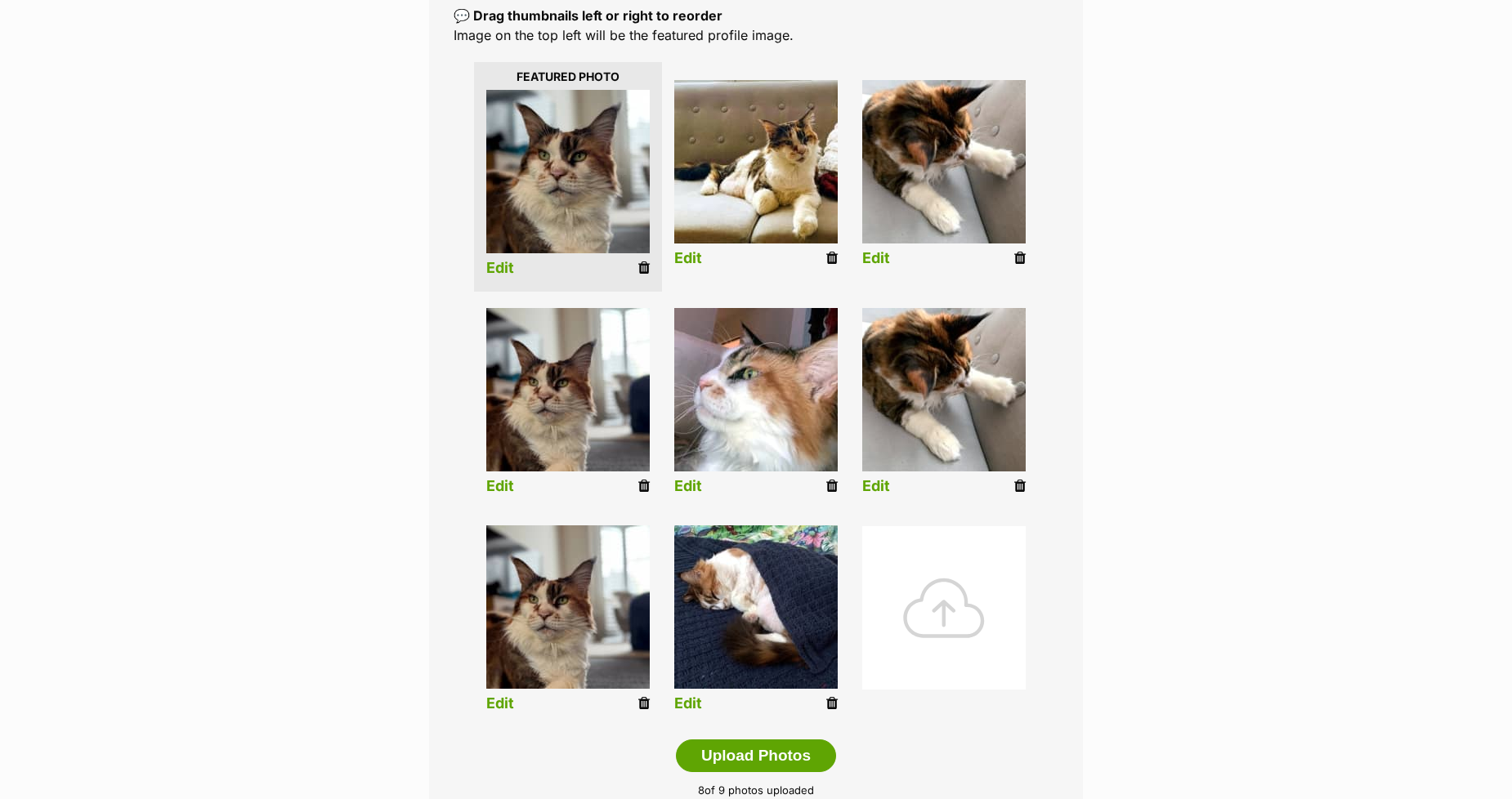
click at [641, 487] on icon at bounding box center [644, 486] width 12 height 15
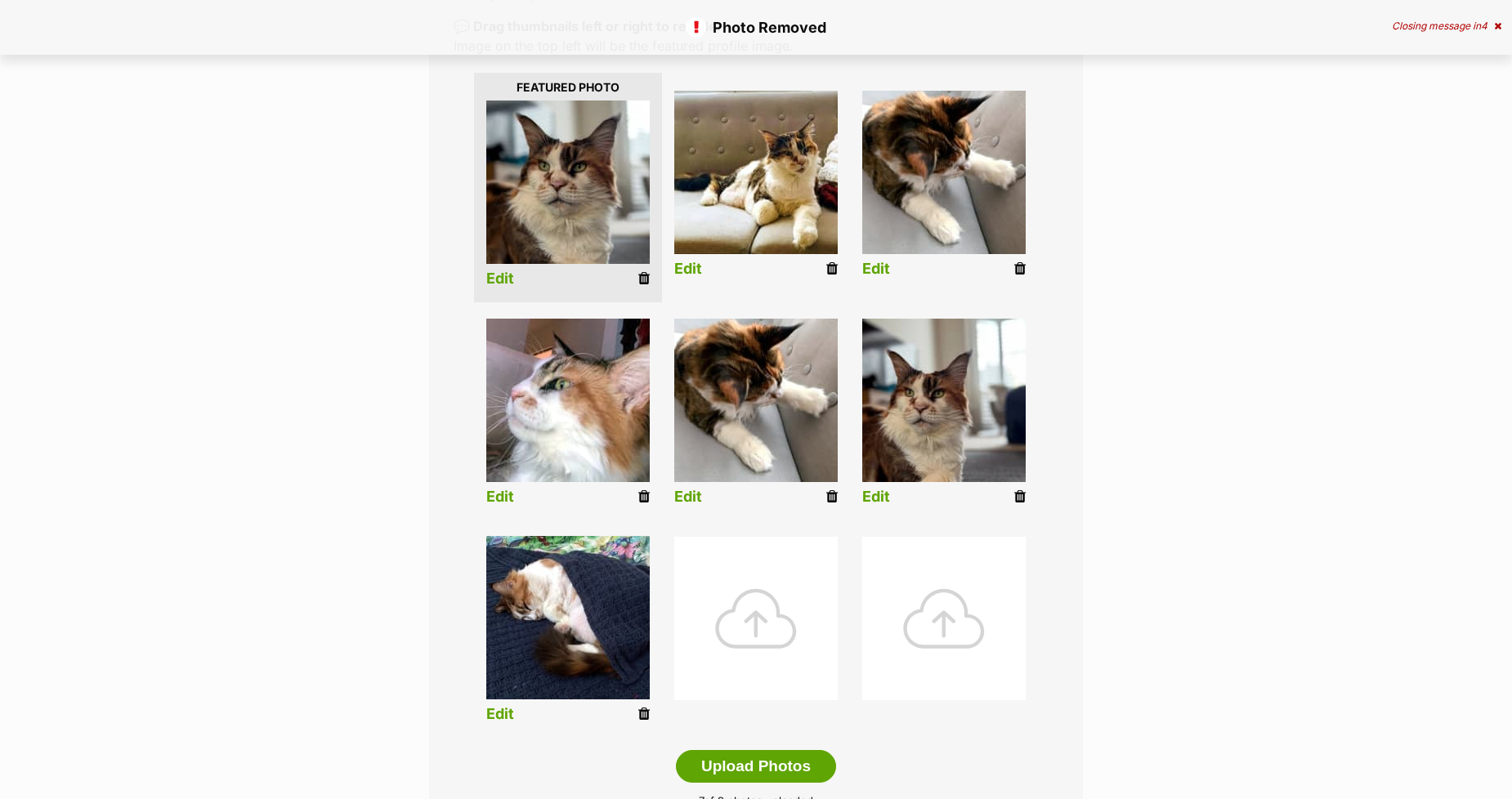
scroll to position [363, 0]
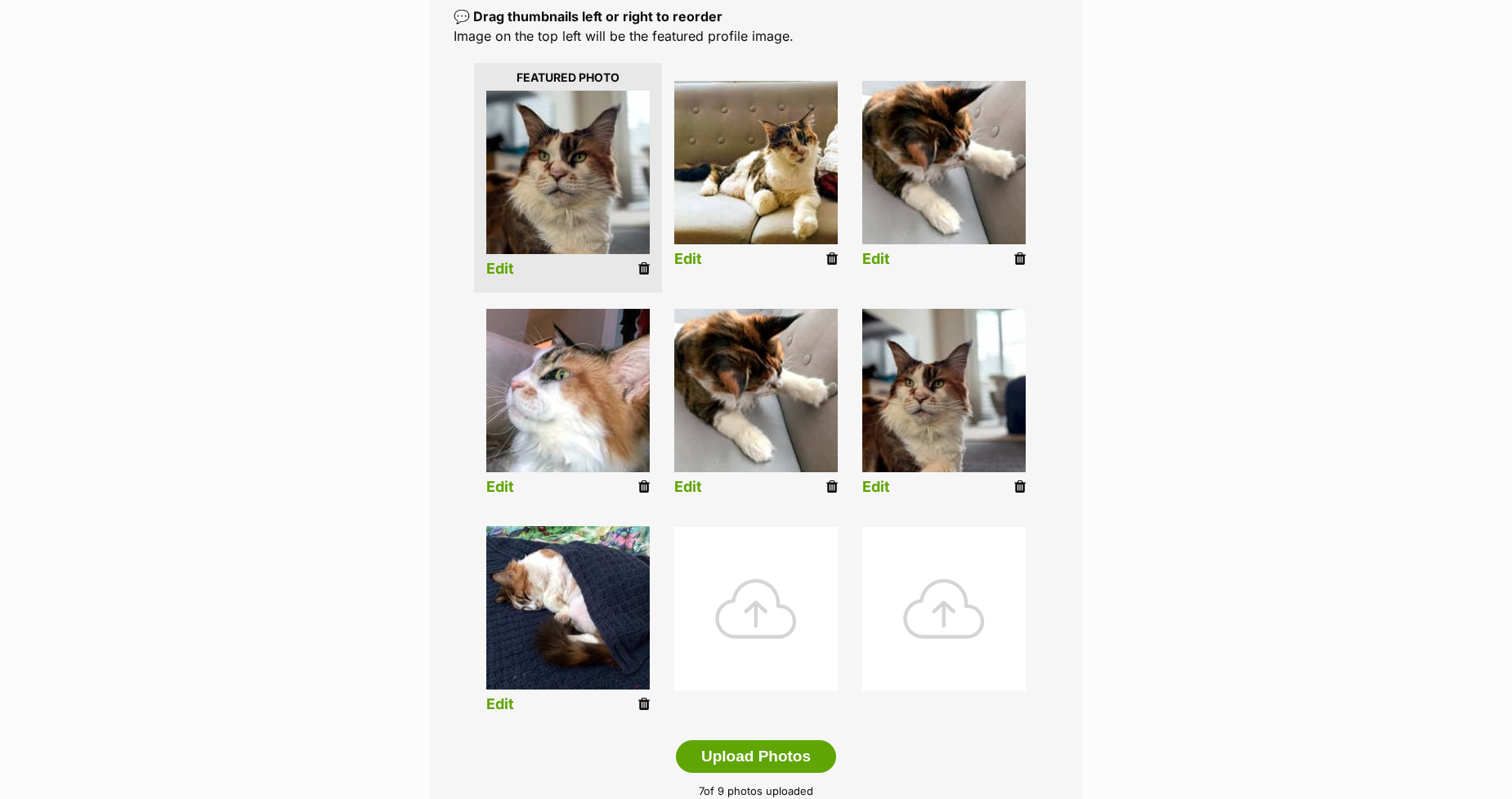
click at [829, 486] on icon at bounding box center [832, 487] width 12 height 15
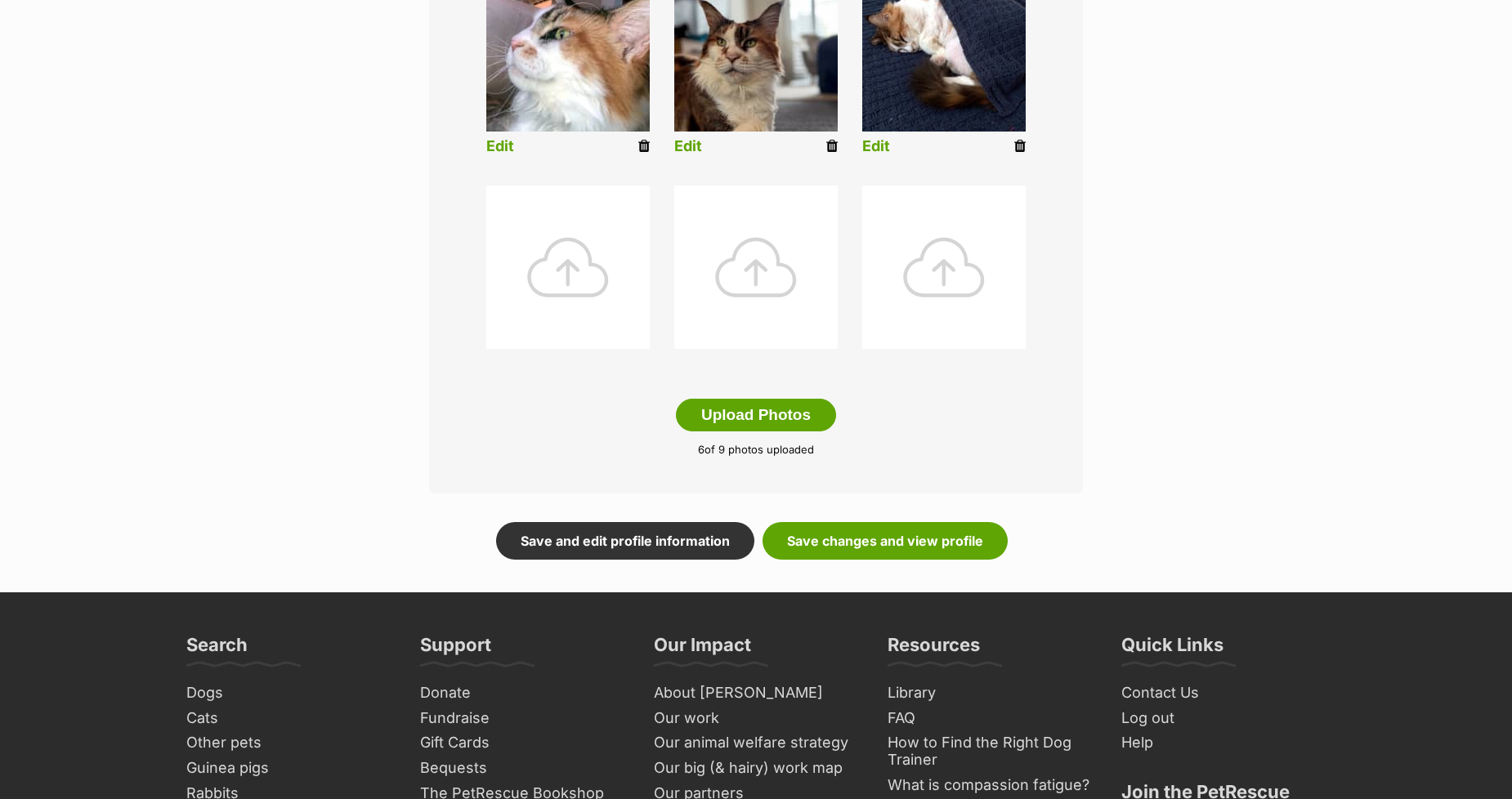
scroll to position [817, 0]
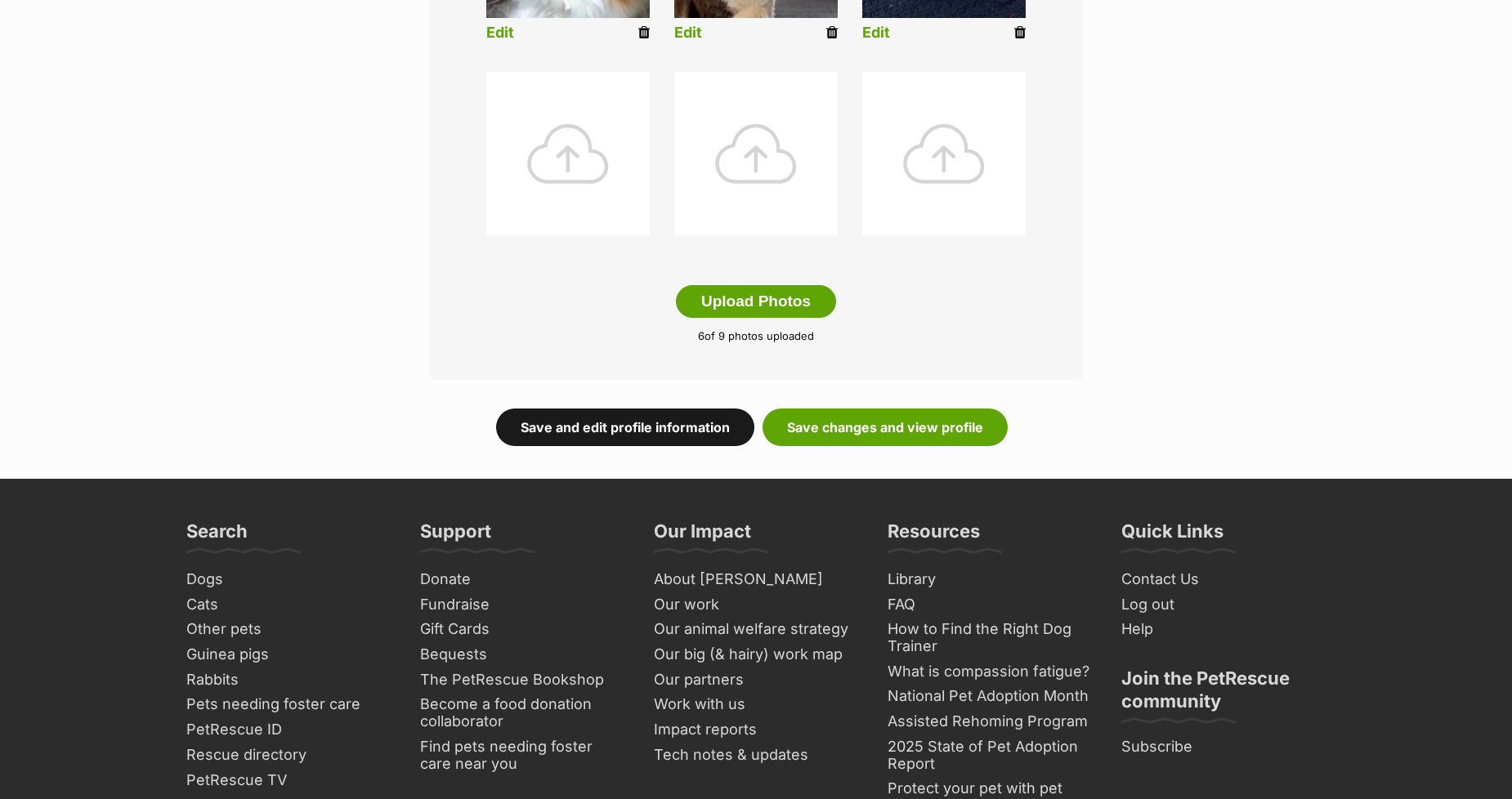
click at [573, 423] on link "Save and edit profile information" at bounding box center [624, 427] width 258 height 38
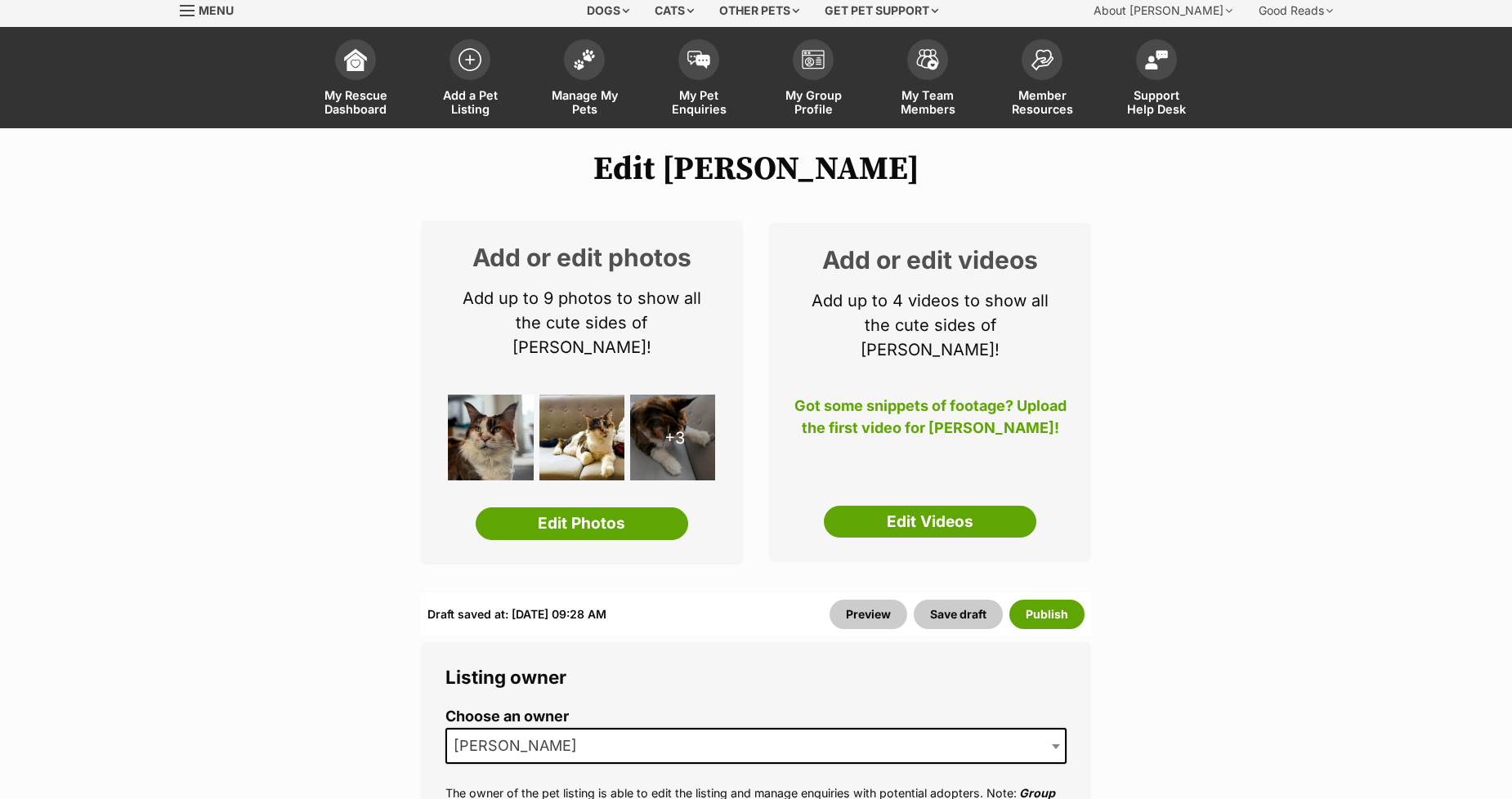
scroll to position [272, 0]
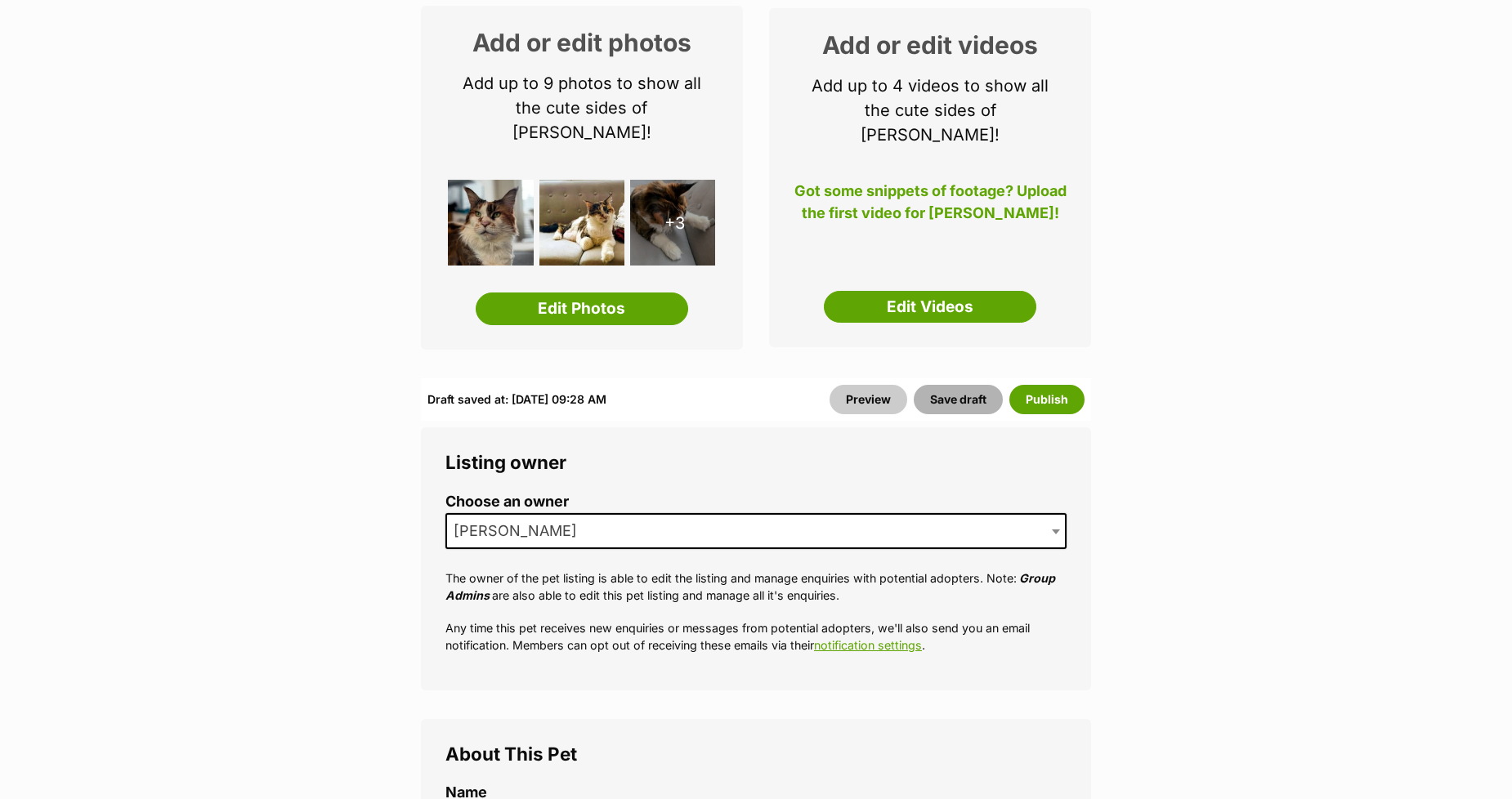
click at [941, 385] on button "Save draft" at bounding box center [958, 399] width 89 height 29
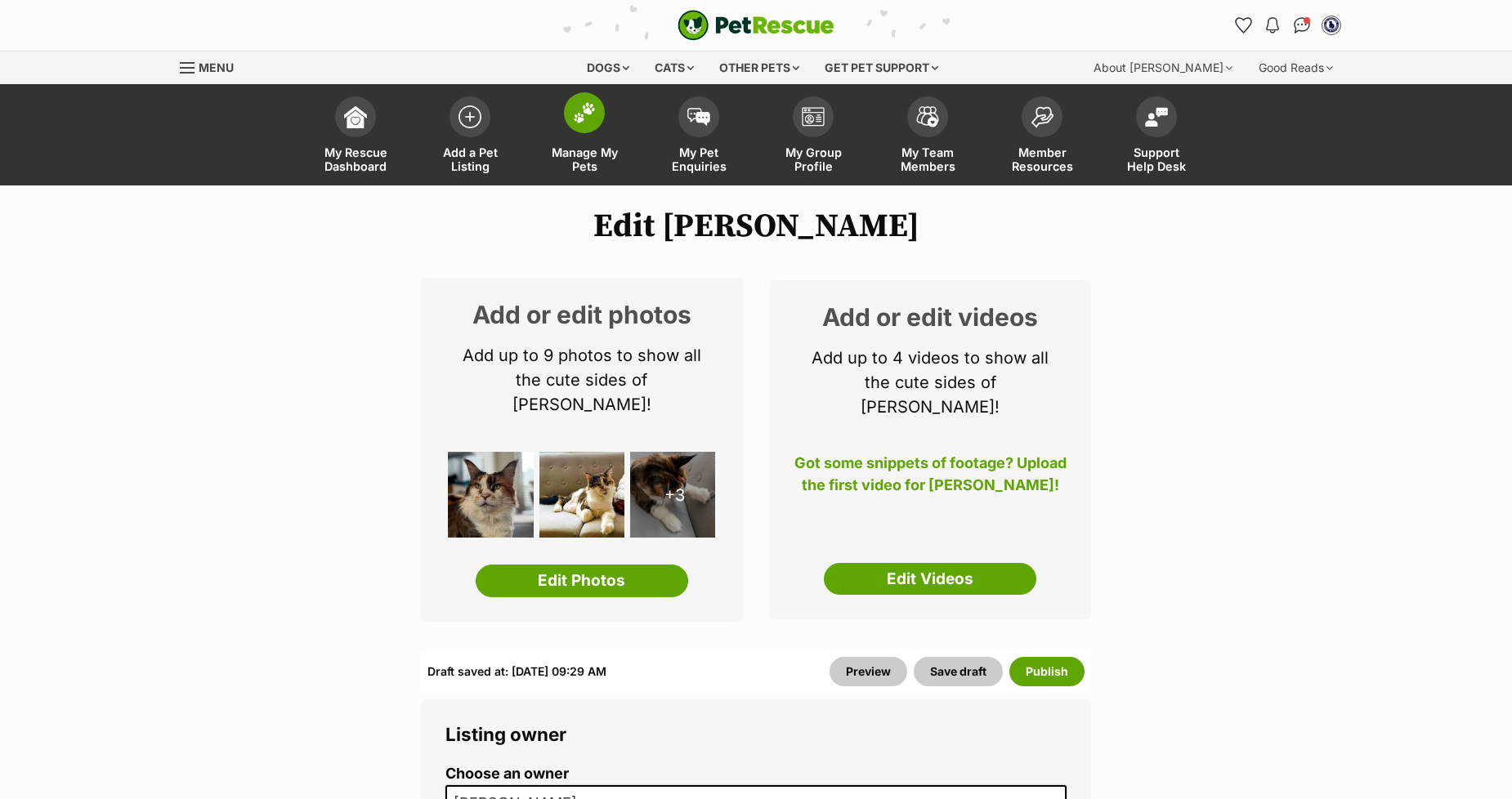
click at [582, 123] on img at bounding box center [584, 113] width 23 height 21
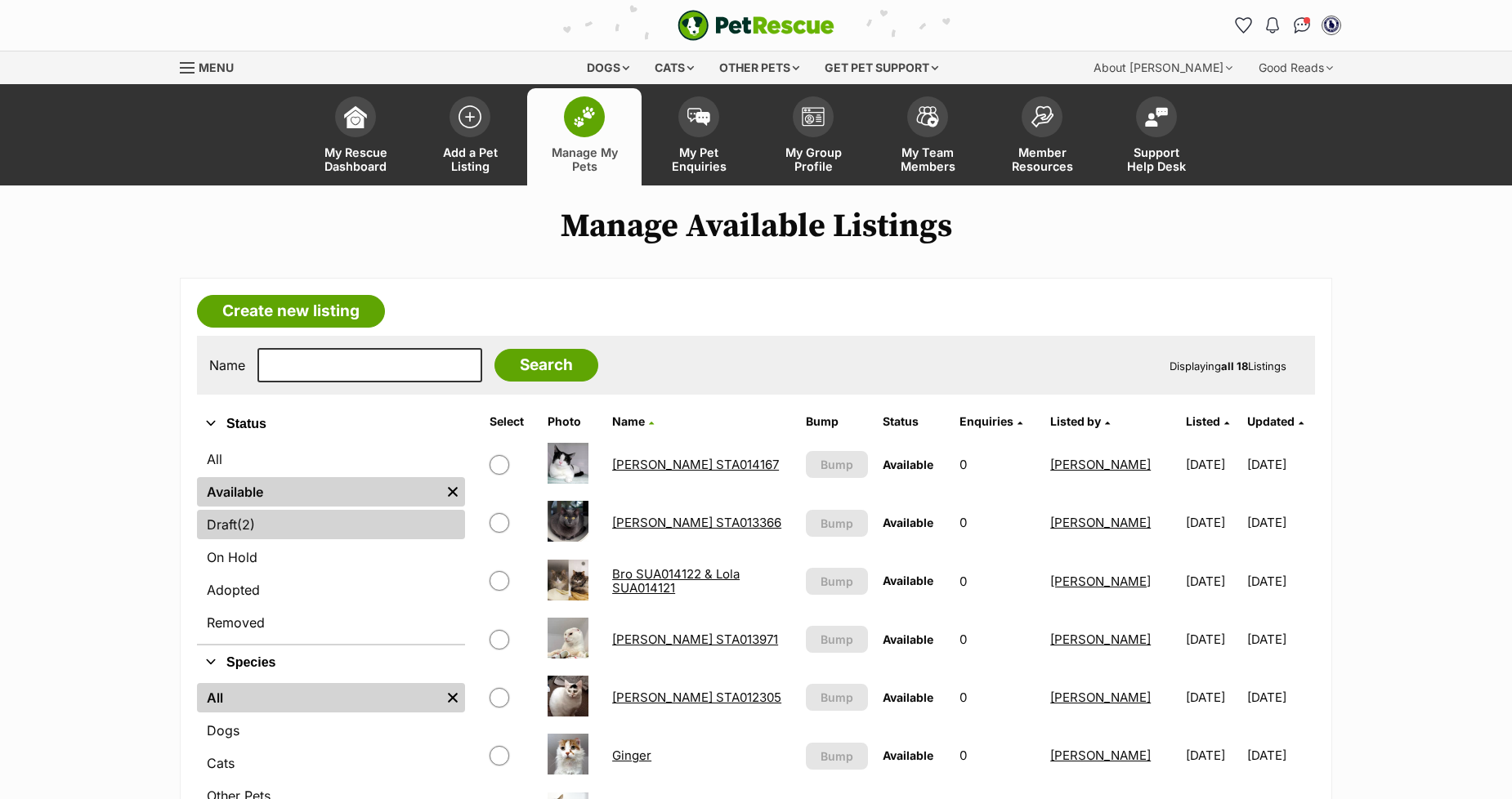
click at [224, 519] on link "Draft (2) Items" at bounding box center [330, 524] width 268 height 29
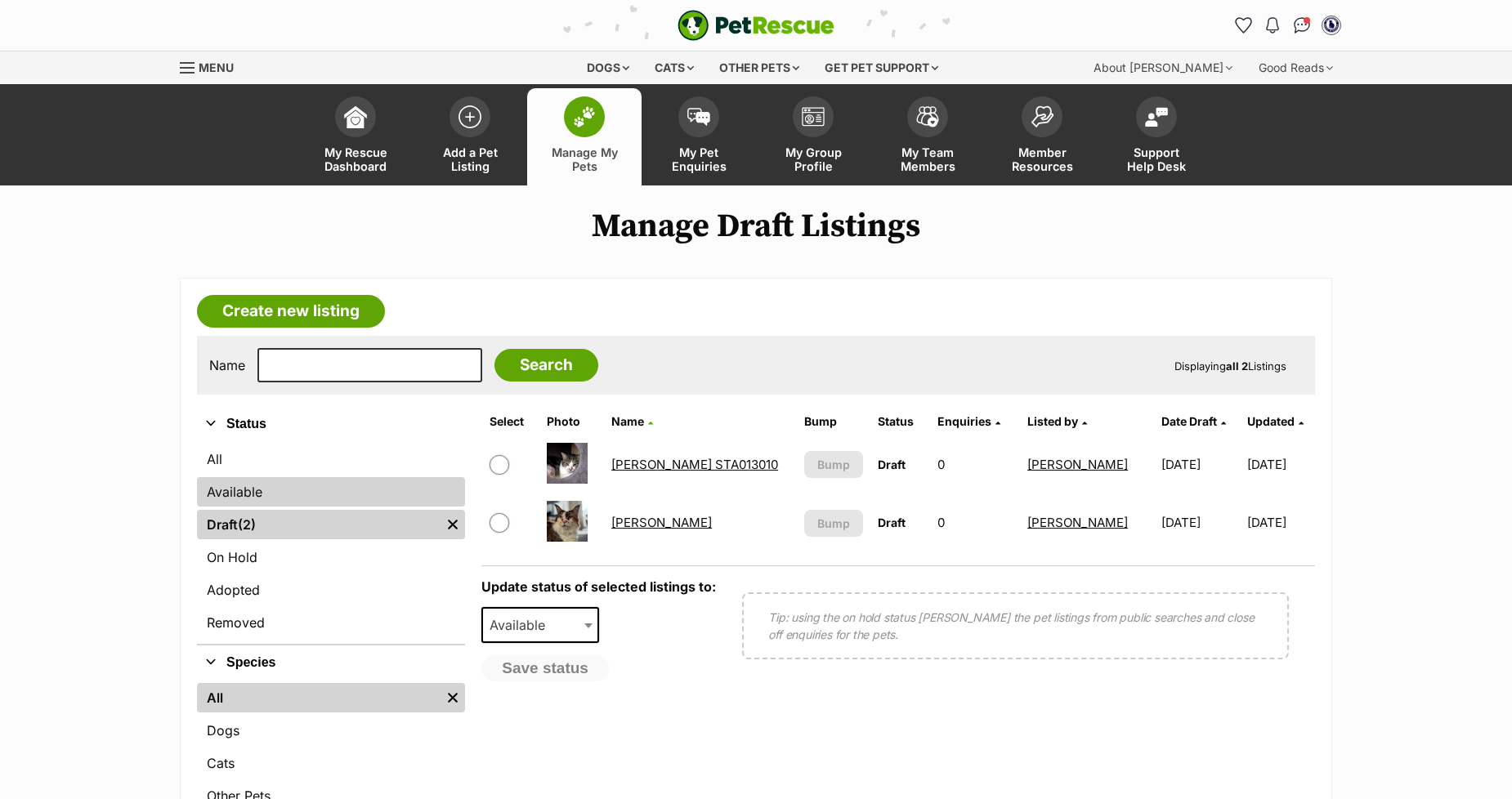
click at [245, 491] on link "Available" at bounding box center [330, 491] width 268 height 29
